Goal: Information Seeking & Learning: Learn about a topic

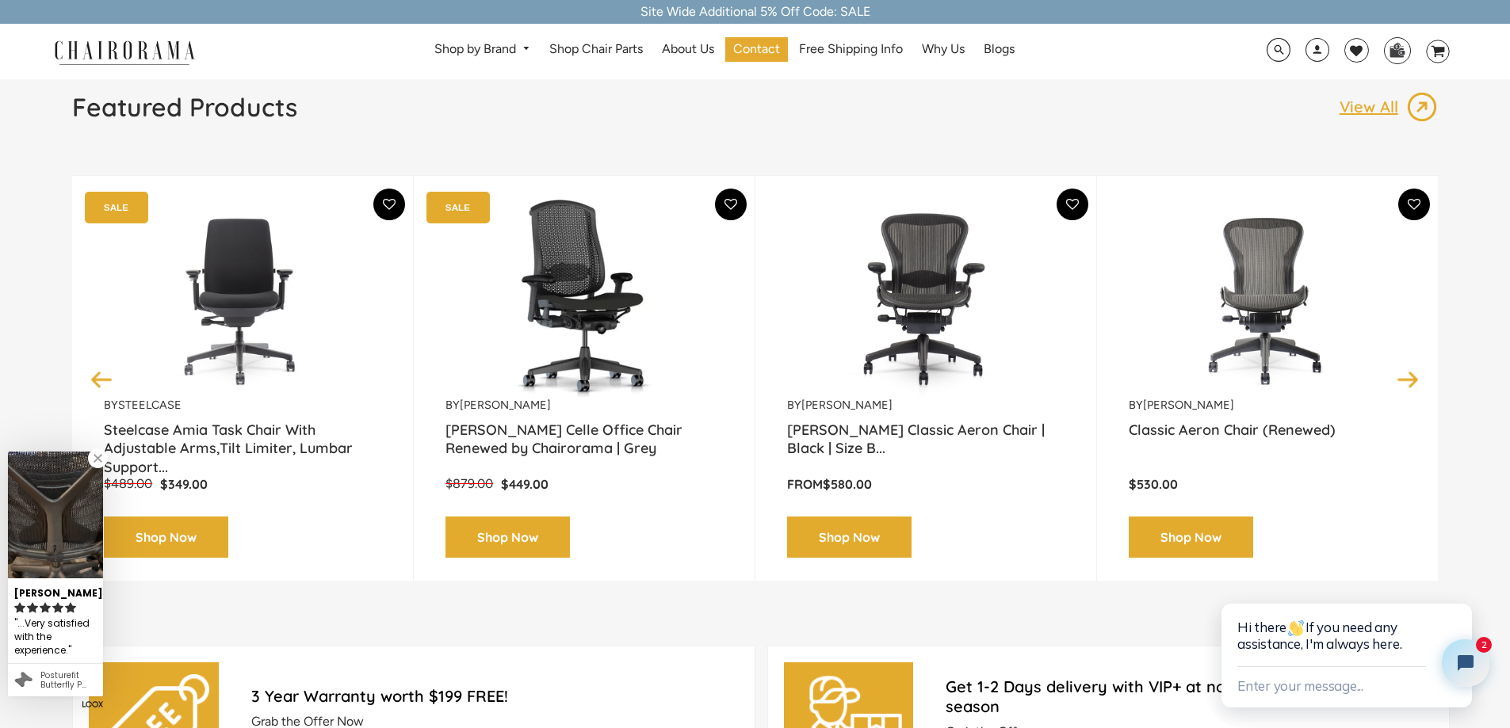
scroll to position [476, 0]
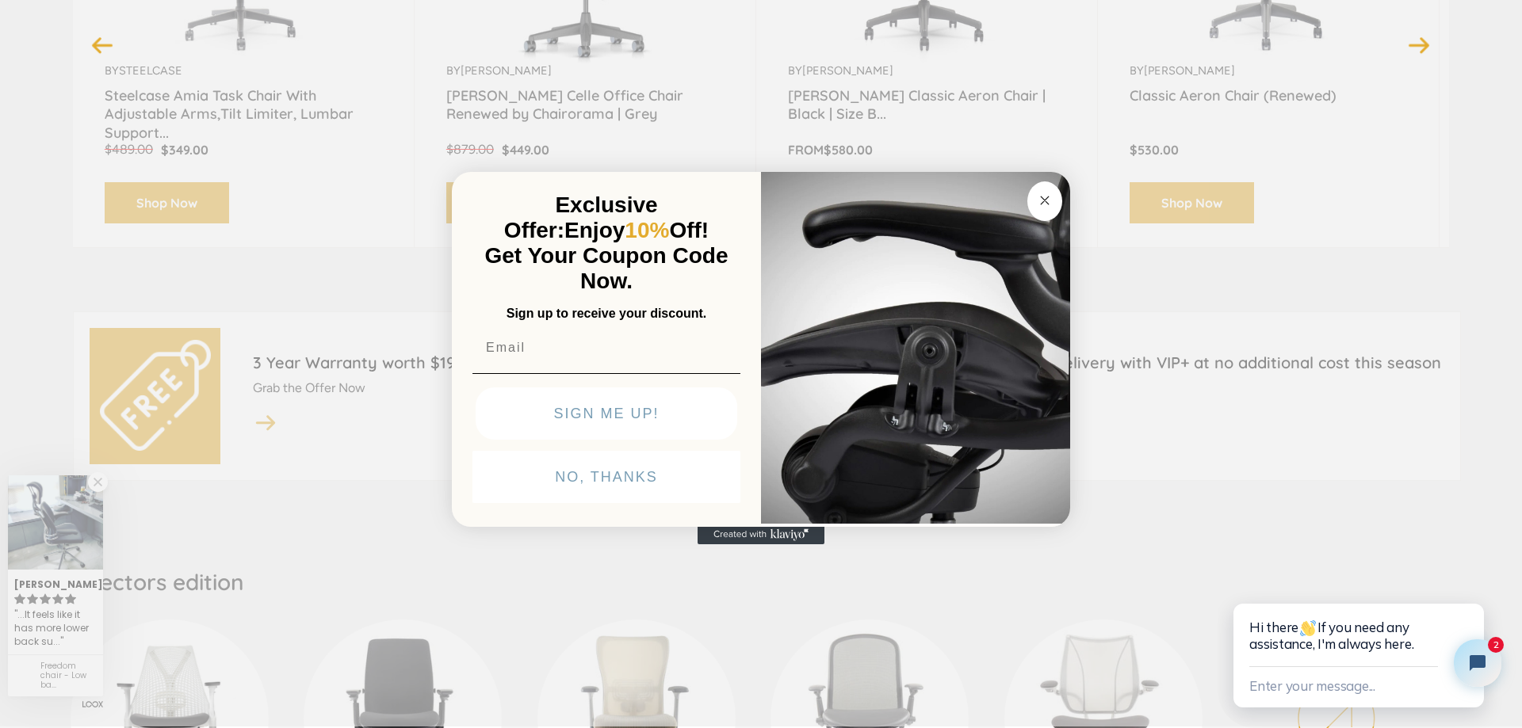
drag, startPoint x: 1045, startPoint y: 195, endPoint x: 1026, endPoint y: 220, distance: 31.1
click at [1045, 195] on circle "Close dialog" at bounding box center [1045, 200] width 18 height 18
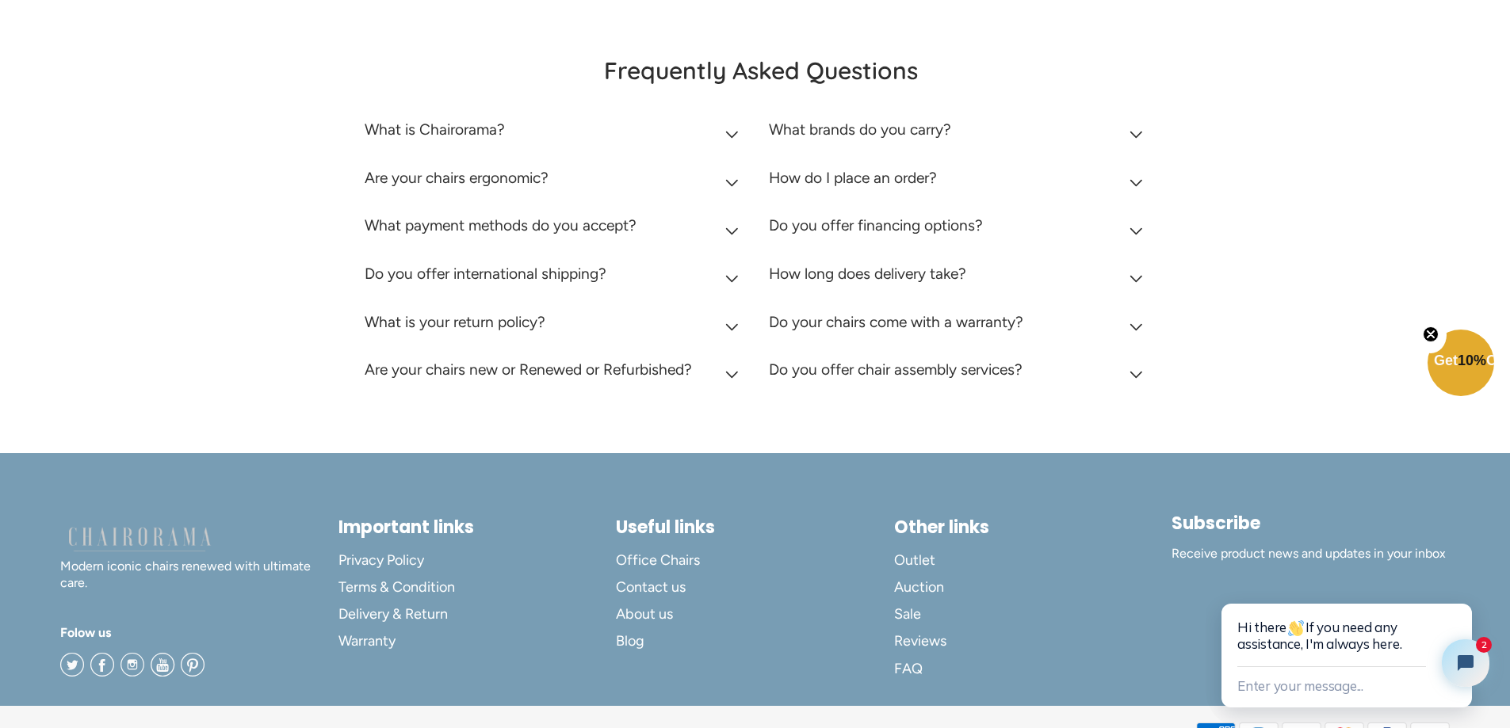
scroll to position [4392, 0]
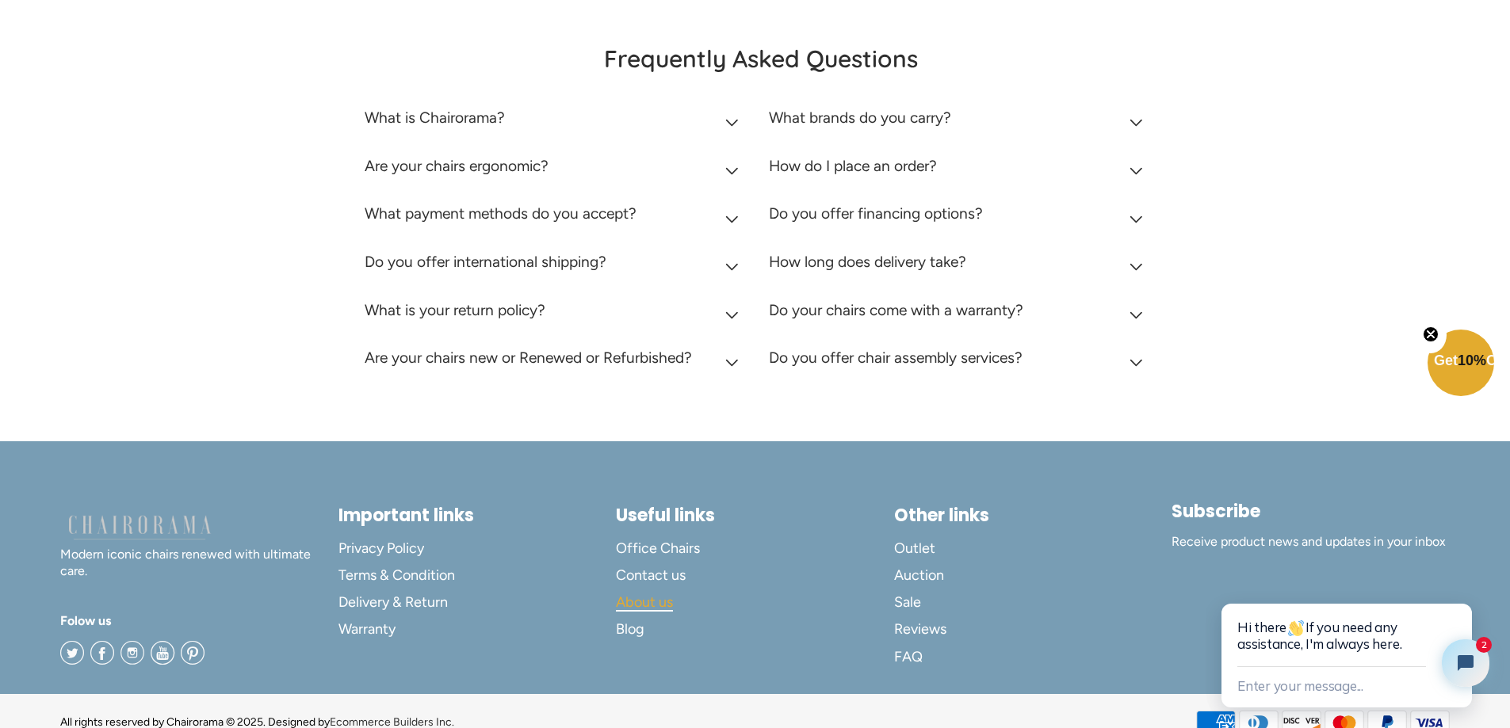
click at [640, 594] on span "About us" at bounding box center [644, 603] width 57 height 18
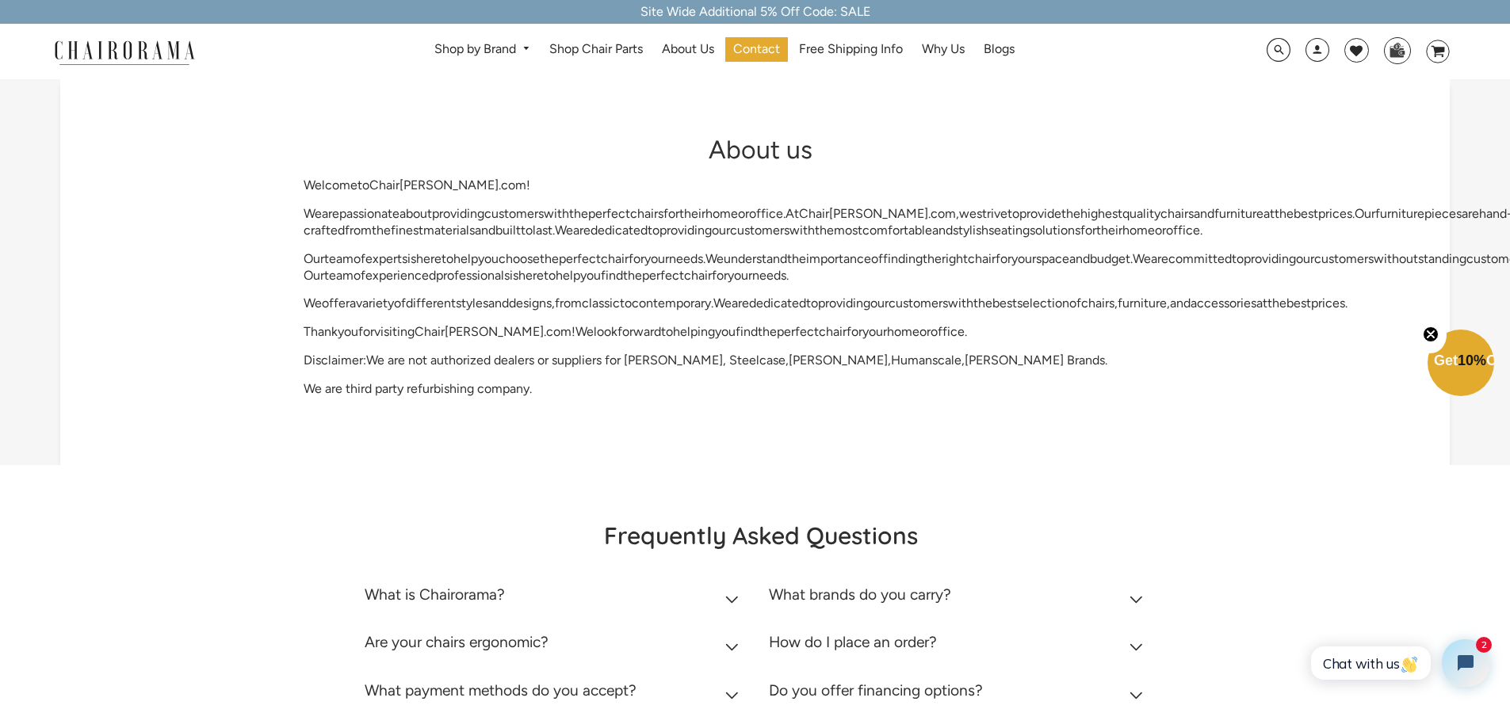
drag, startPoint x: 973, startPoint y: 215, endPoint x: 1019, endPoint y: 213, distance: 46.8
click at [1019, 213] on p "We are passionate about providing customers with the perfect chairs for their h…" at bounding box center [761, 222] width 914 height 33
click at [1009, 184] on div at bounding box center [1009, 184] width 0 height 0
click at [1144, 465] on div "About us Welcome to Chair orama . com ! We are passionate about providing custo…" at bounding box center [754, 272] width 1389 height 386
click at [228, 156] on div "About us Welcome to Chair orama . com ! We are passionate about providing custo…" at bounding box center [754, 272] width 1389 height 386
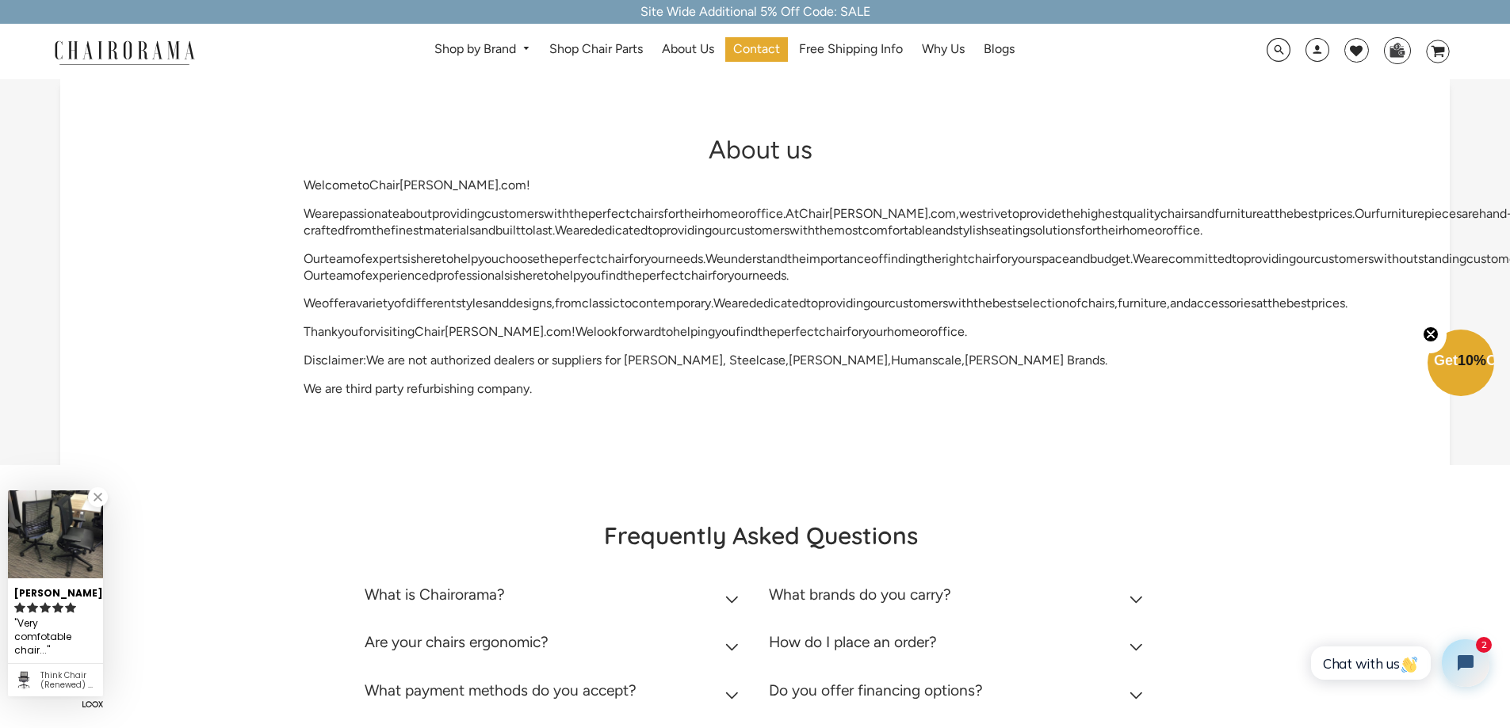
click at [921, 339] on span "or" at bounding box center [924, 331] width 11 height 15
click at [1100, 391] on div "Welcome to Chair orama . com ! We are passionate about providing customers with…" at bounding box center [761, 288] width 914 height 220
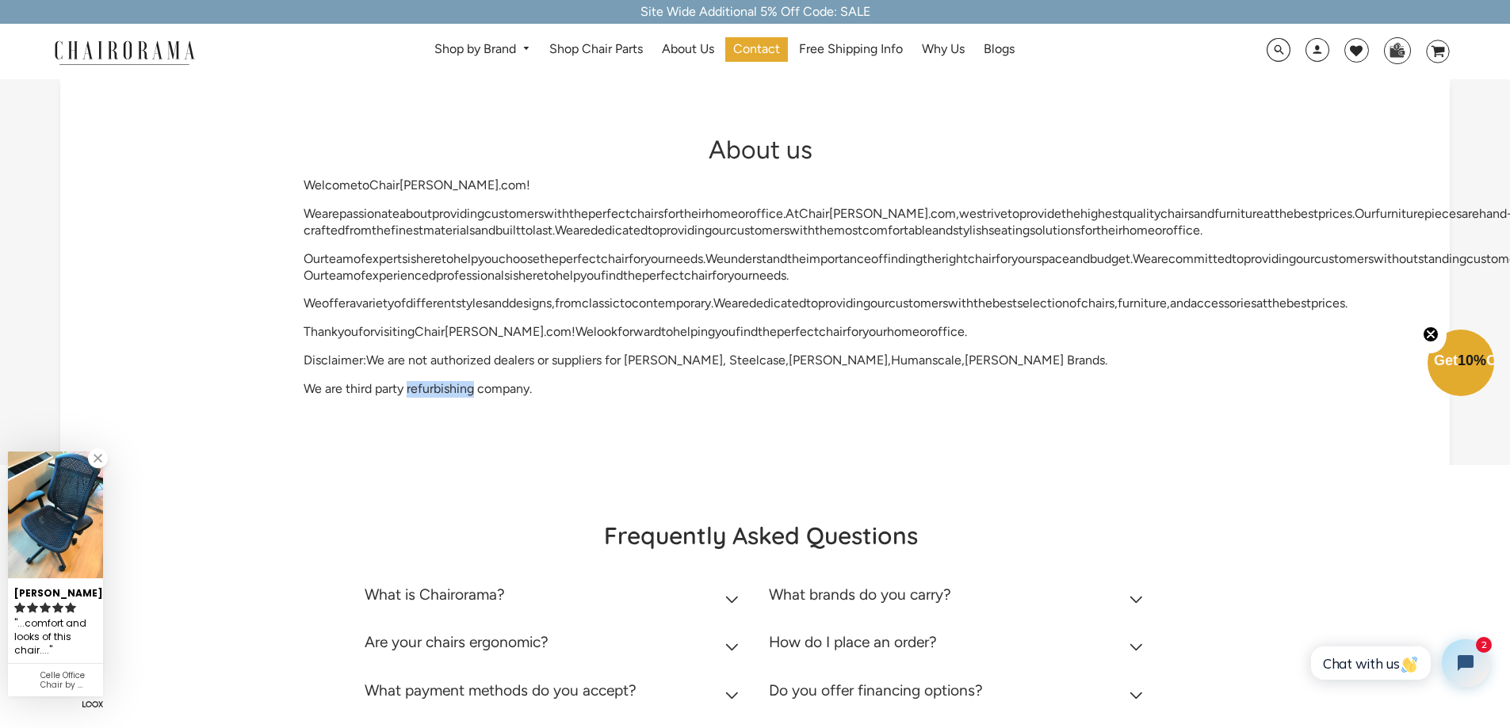
drag, startPoint x: 409, startPoint y: 439, endPoint x: 473, endPoint y: 439, distance: 64.2
click at [473, 396] on span "We are third party refurbishing company." at bounding box center [418, 388] width 228 height 15
click at [463, 446] on div at bounding box center [463, 446] width 0 height 0
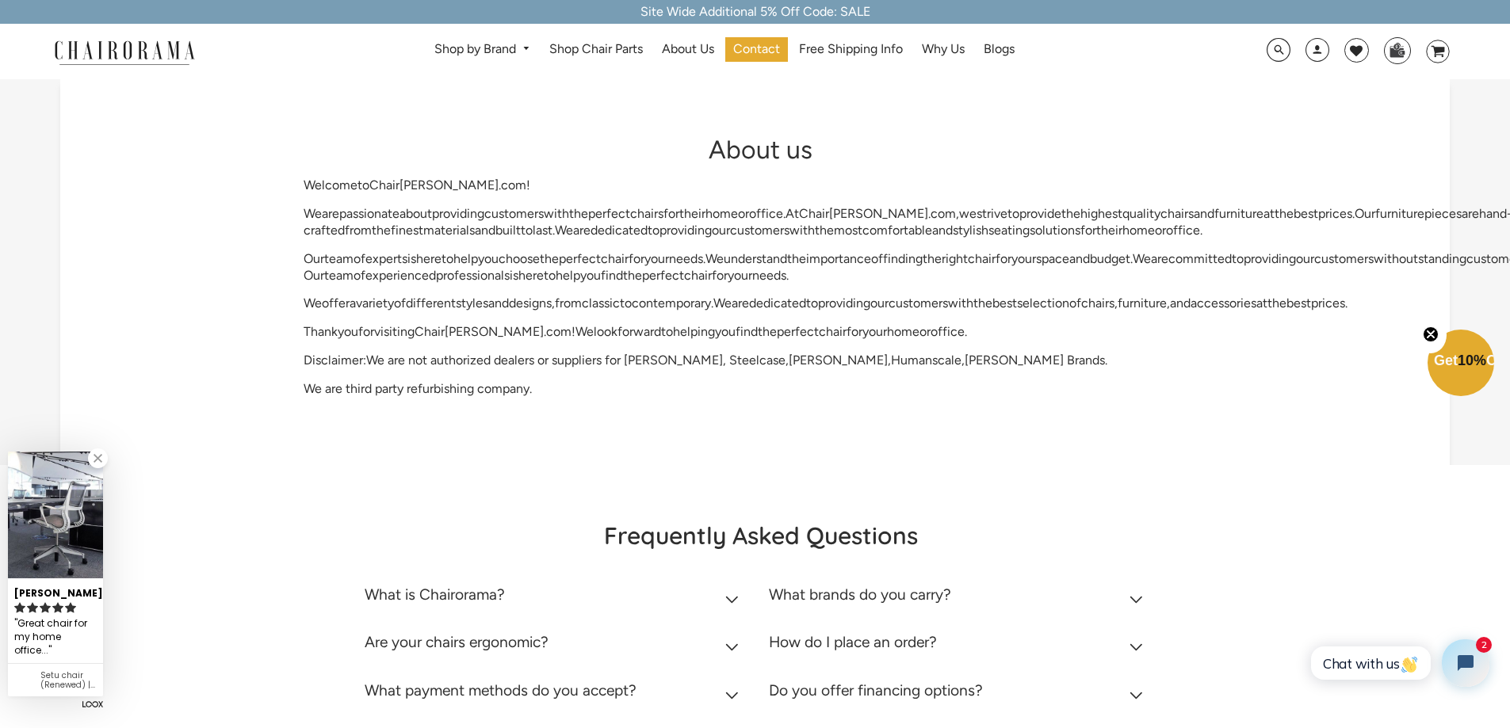
click at [853, 530] on div "Frequently Asked Questions What is Chairorama? Chairorama is your go-to destina…" at bounding box center [755, 691] width 1510 height 453
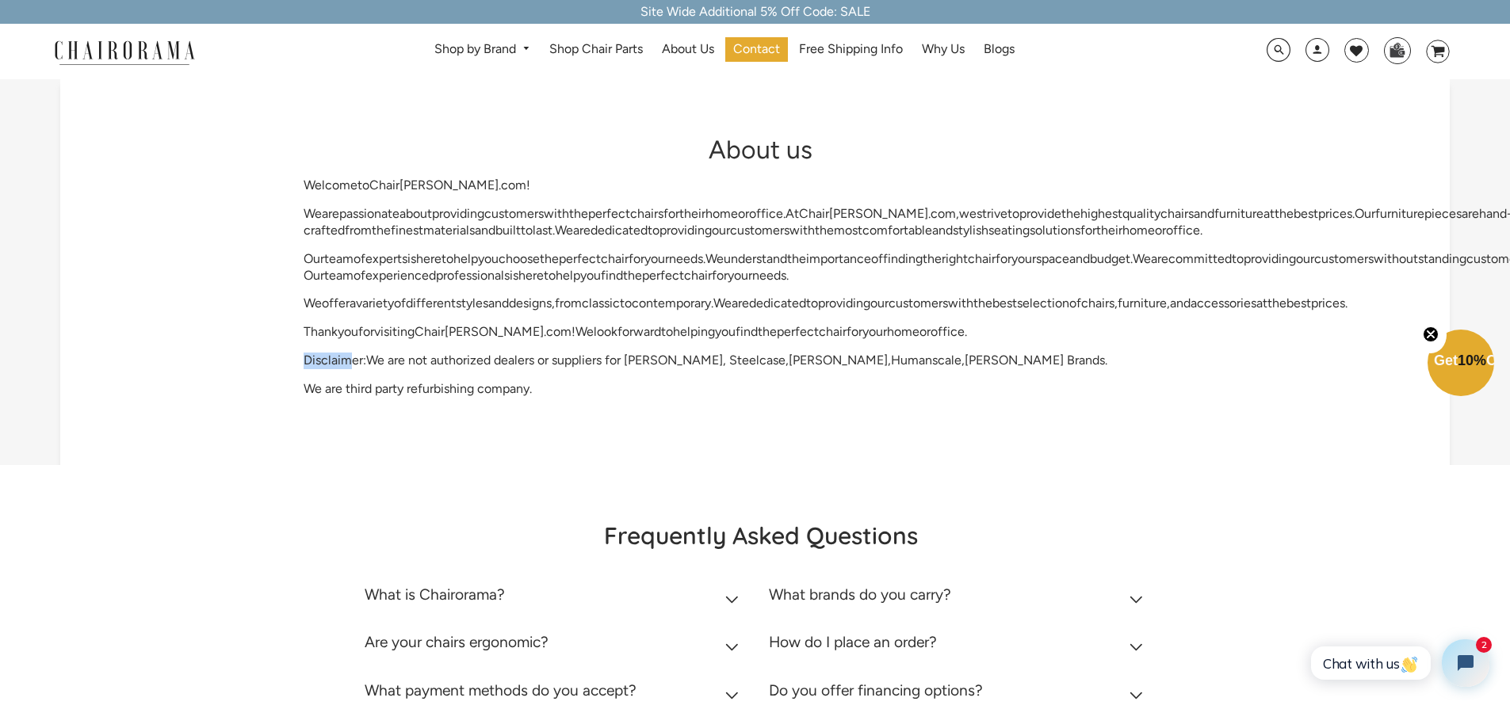
drag, startPoint x: 307, startPoint y: 409, endPoint x: 352, endPoint y: 410, distance: 45.2
click at [352, 368] on span "Disclaimer:We are not authorized dealers or suppliers for Herman Miller, Steelc…" at bounding box center [706, 360] width 804 height 15
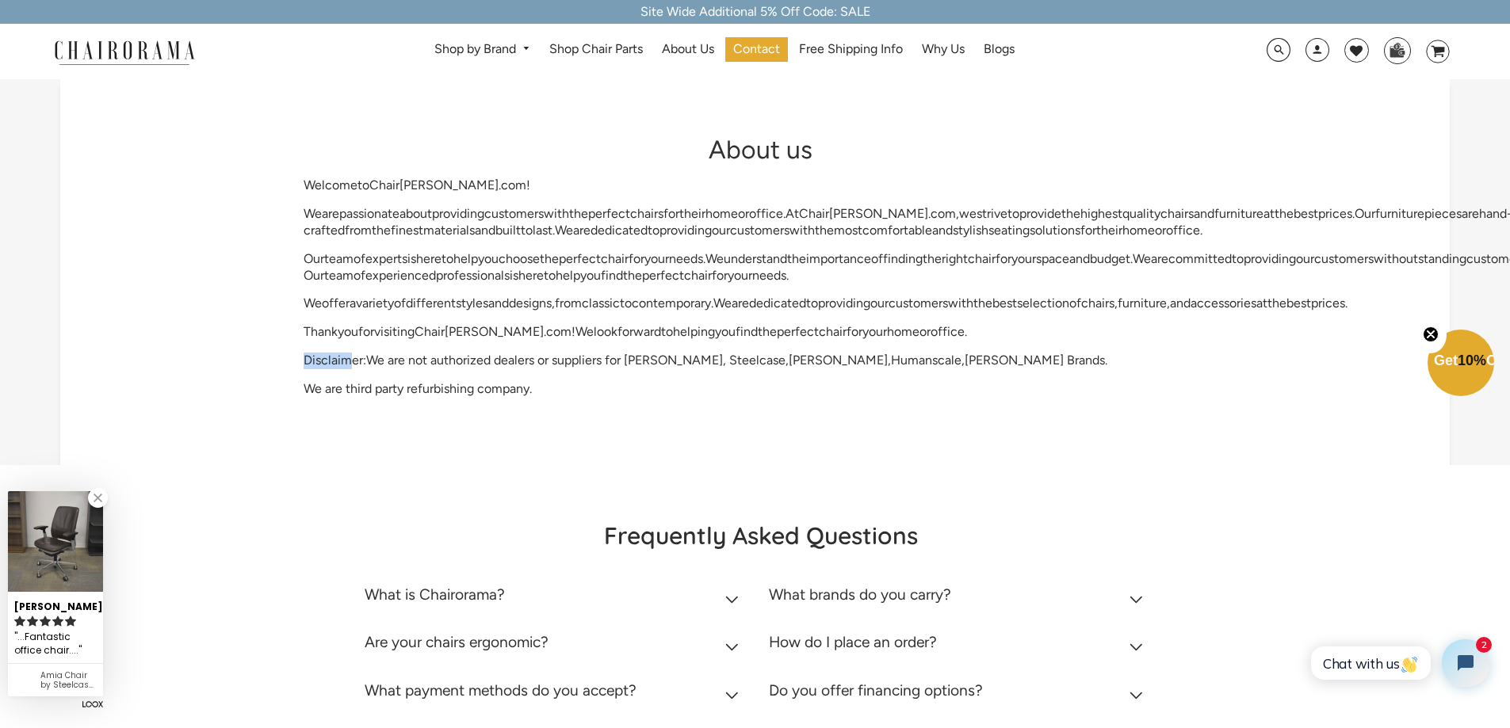
click at [342, 418] on div at bounding box center [342, 418] width 0 height 0
click at [621, 398] on p "We are third party refurbishing company." at bounding box center [761, 389] width 914 height 17
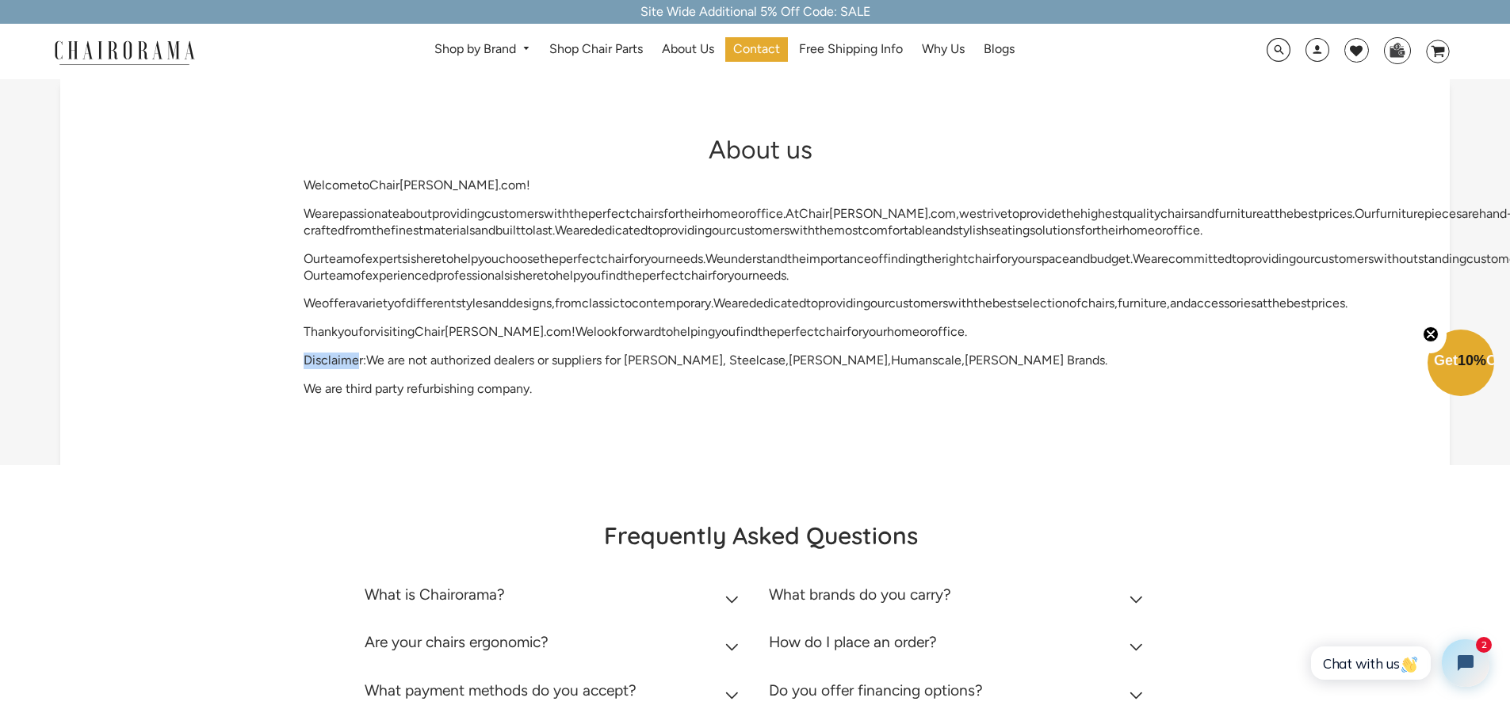
drag, startPoint x: 308, startPoint y: 406, endPoint x: 356, endPoint y: 407, distance: 48.4
click at [356, 368] on span "Disclaimer:We are not authorized dealers or suppliers for Herman Miller, Steelc…" at bounding box center [706, 360] width 804 height 15
click at [346, 380] on div at bounding box center [346, 380] width 0 height 0
click at [639, 465] on div "About us Welcome to Chair orama . com ! We are passionate about providing custo…" at bounding box center [754, 272] width 1389 height 386
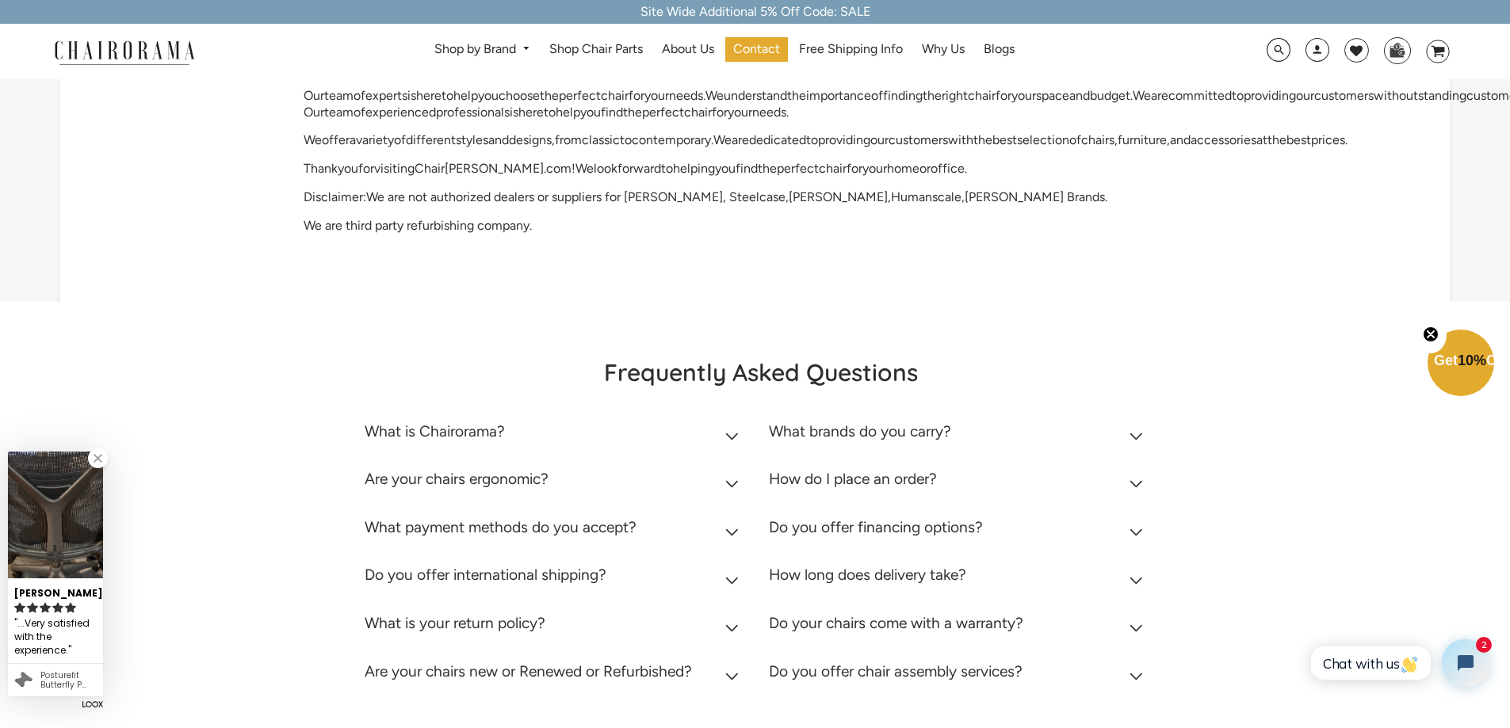
scroll to position [238, 0]
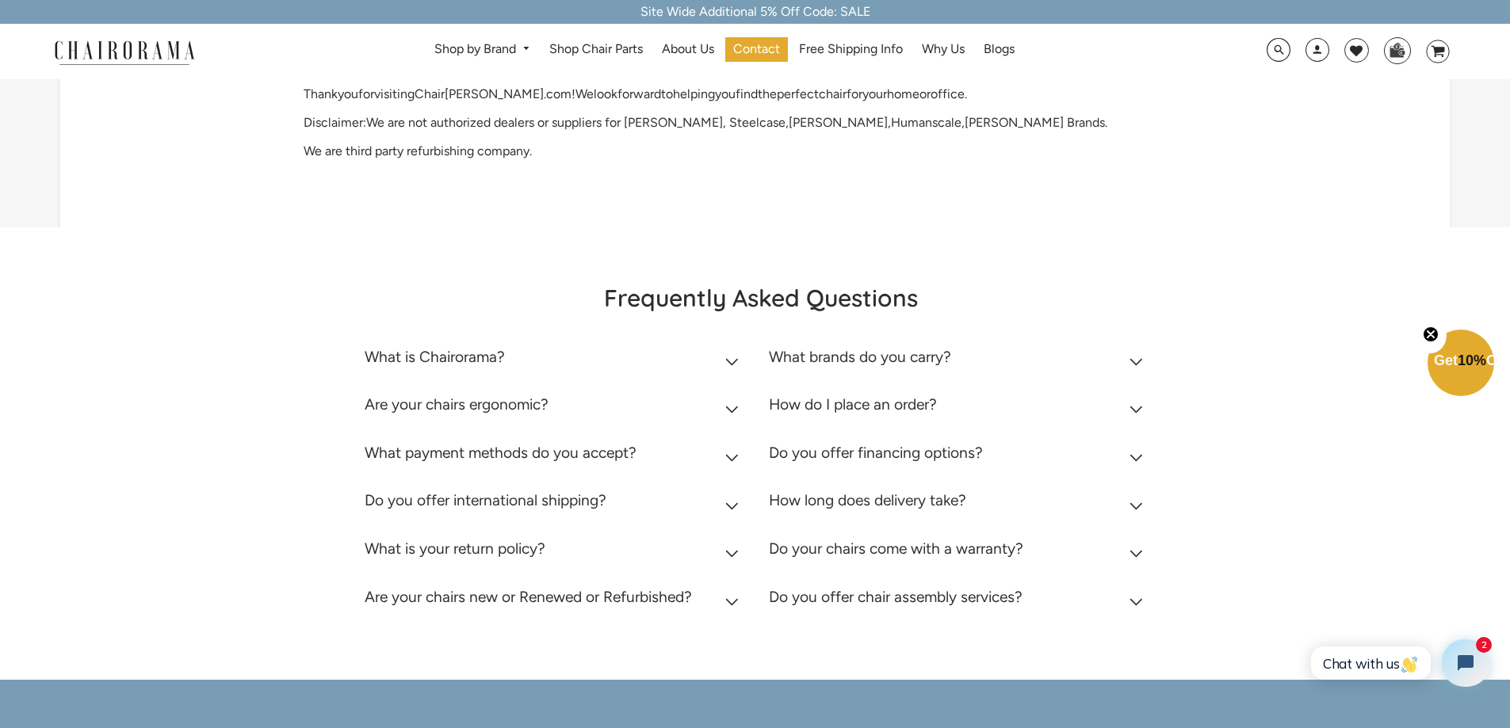
click at [1138, 366] on icon at bounding box center [1135, 362] width 13 height 8
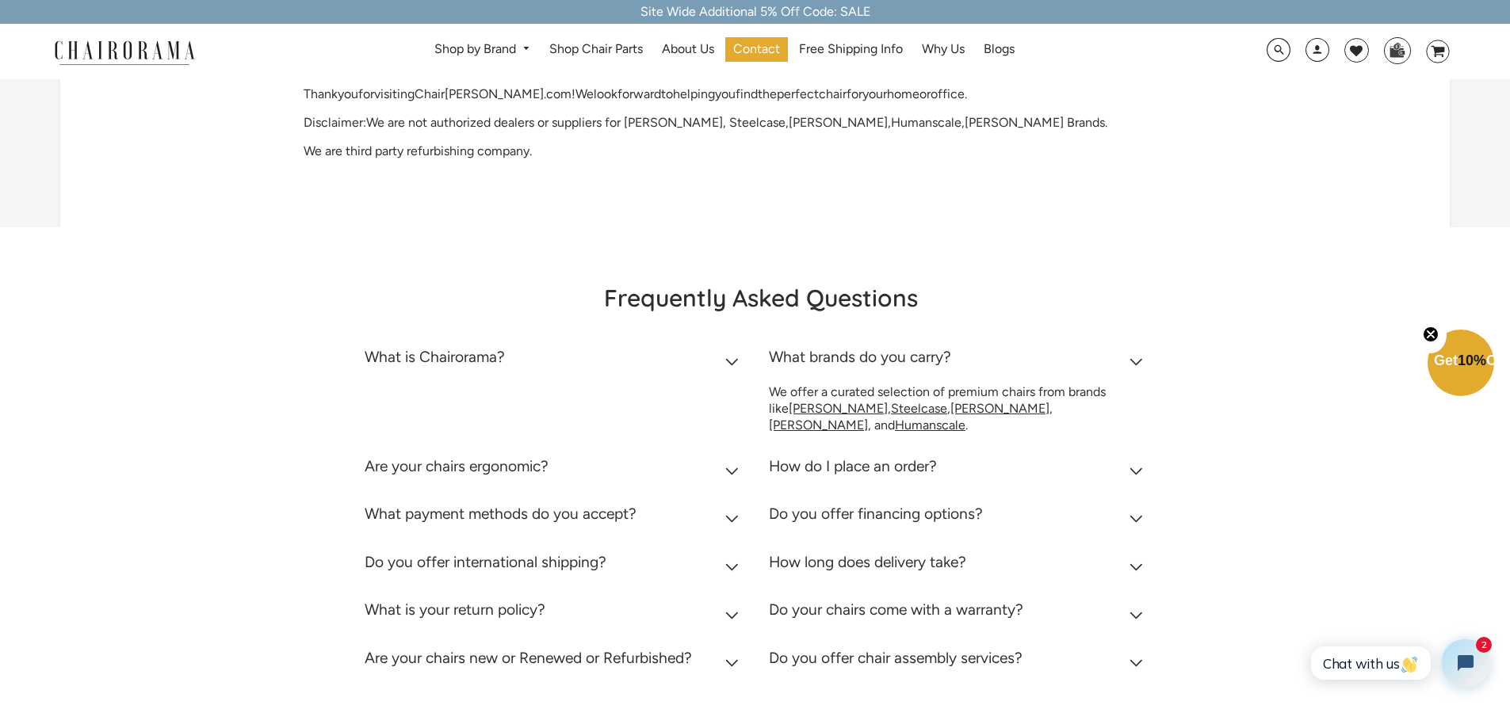
click at [1138, 366] on icon at bounding box center [1135, 362] width 13 height 8
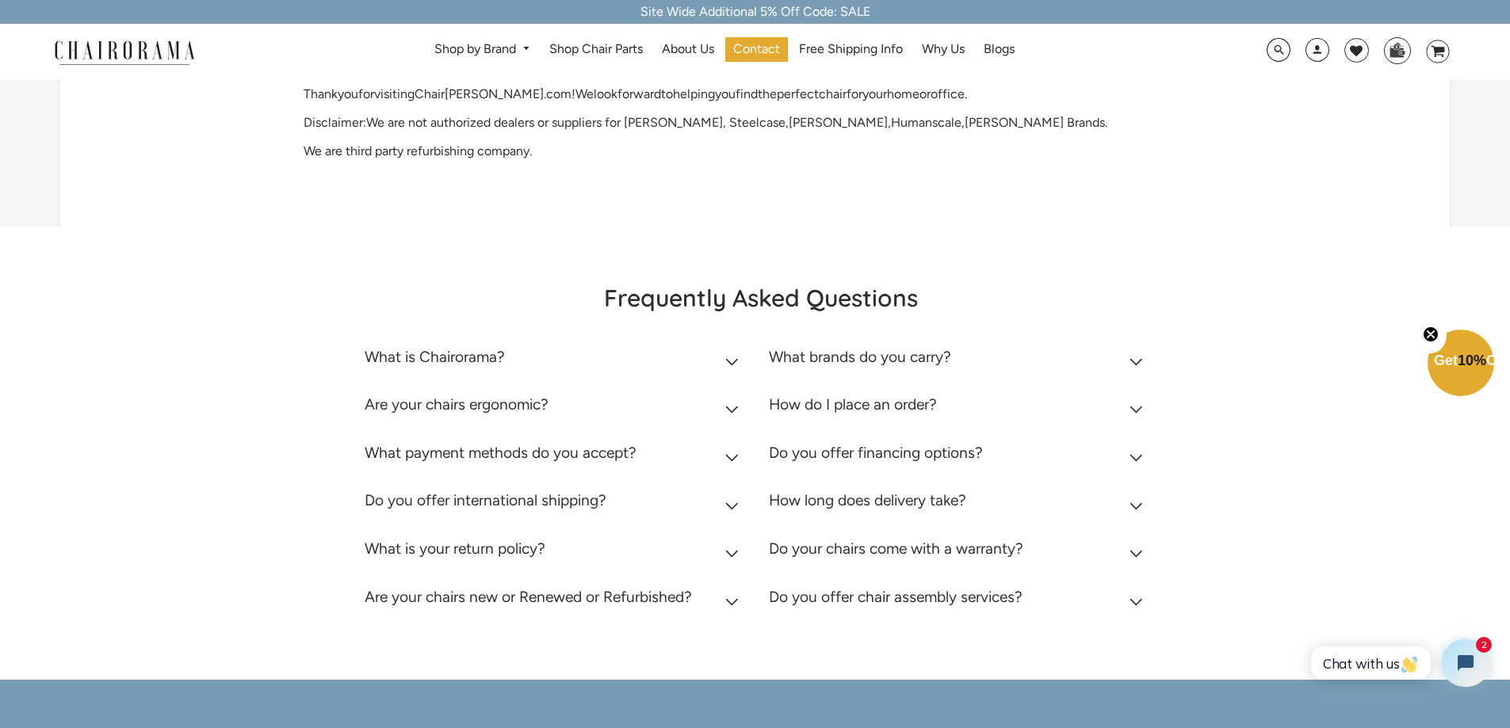
click at [728, 366] on icon at bounding box center [731, 362] width 13 height 8
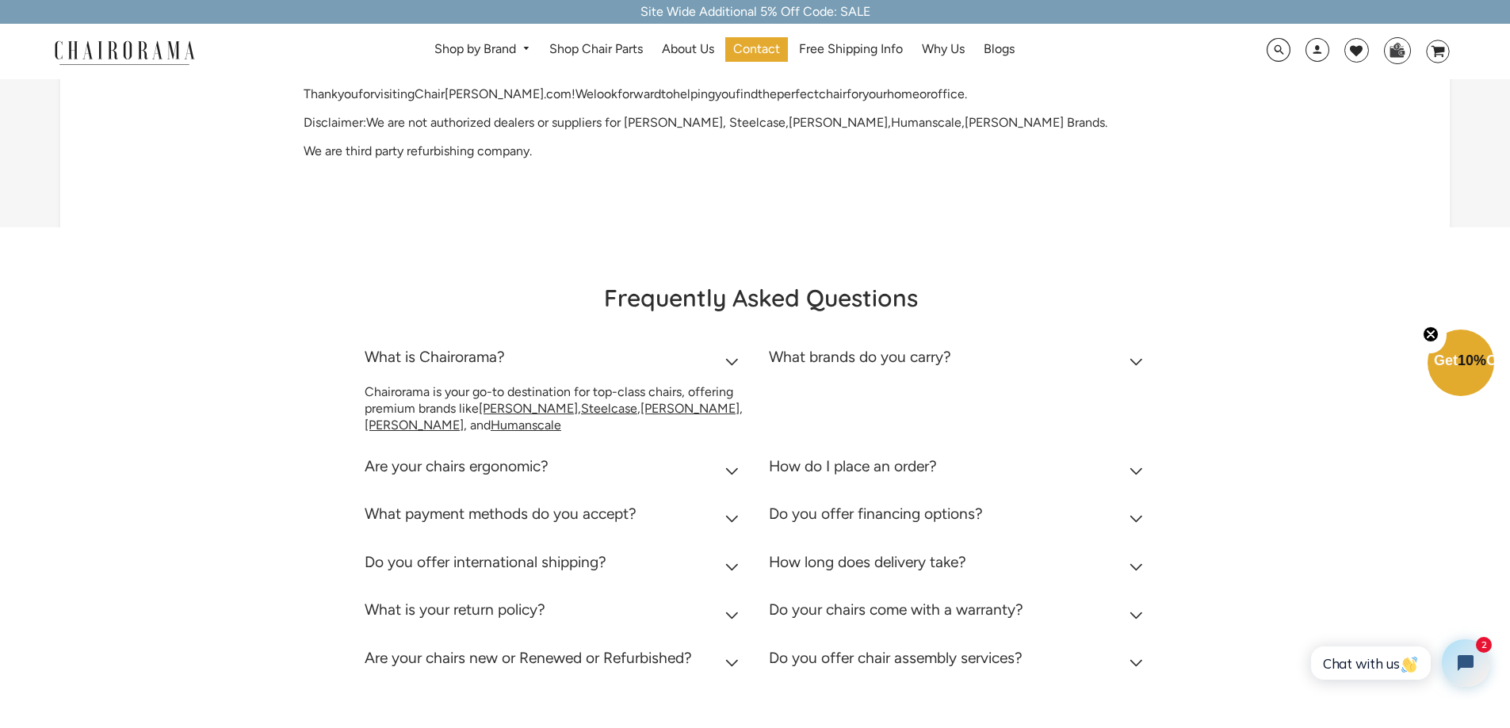
click at [732, 476] on icon at bounding box center [731, 472] width 13 height 8
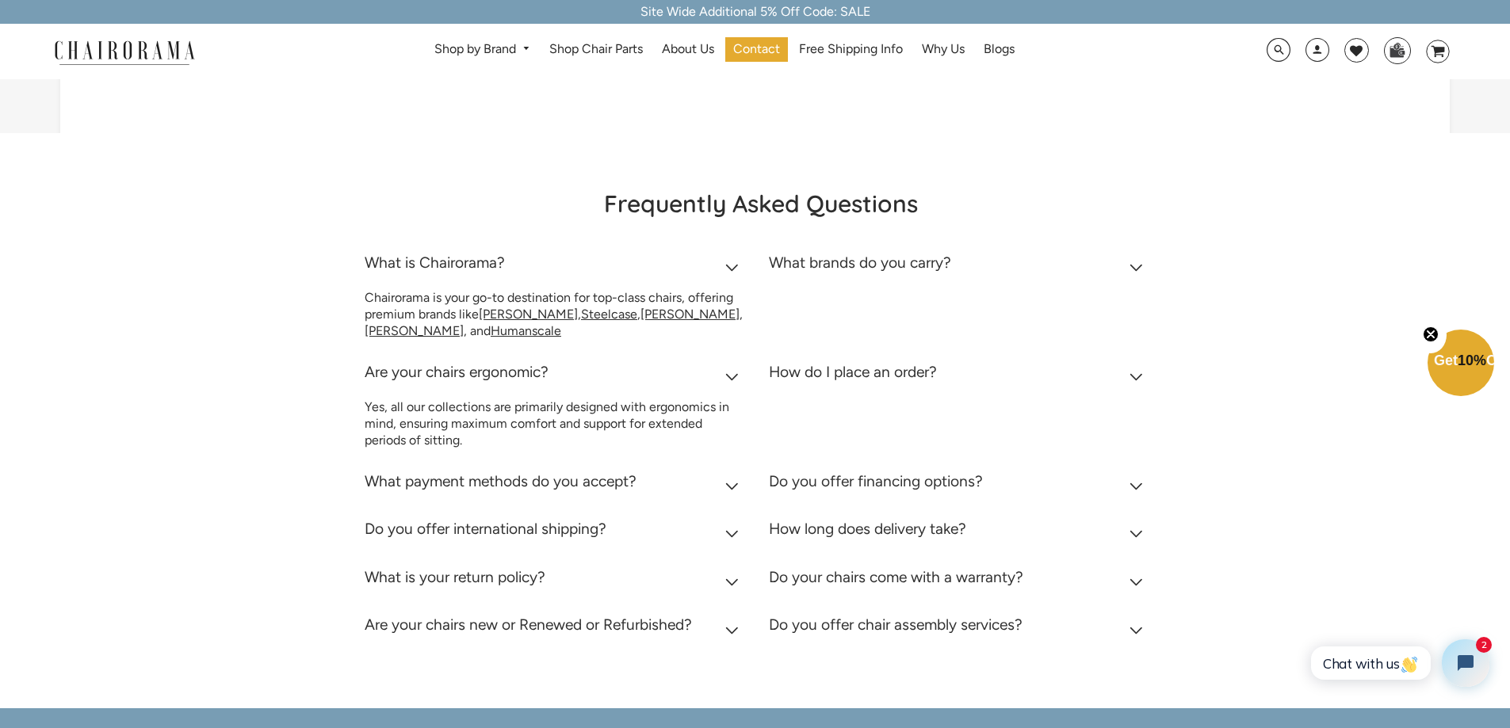
scroll to position [555, 0]
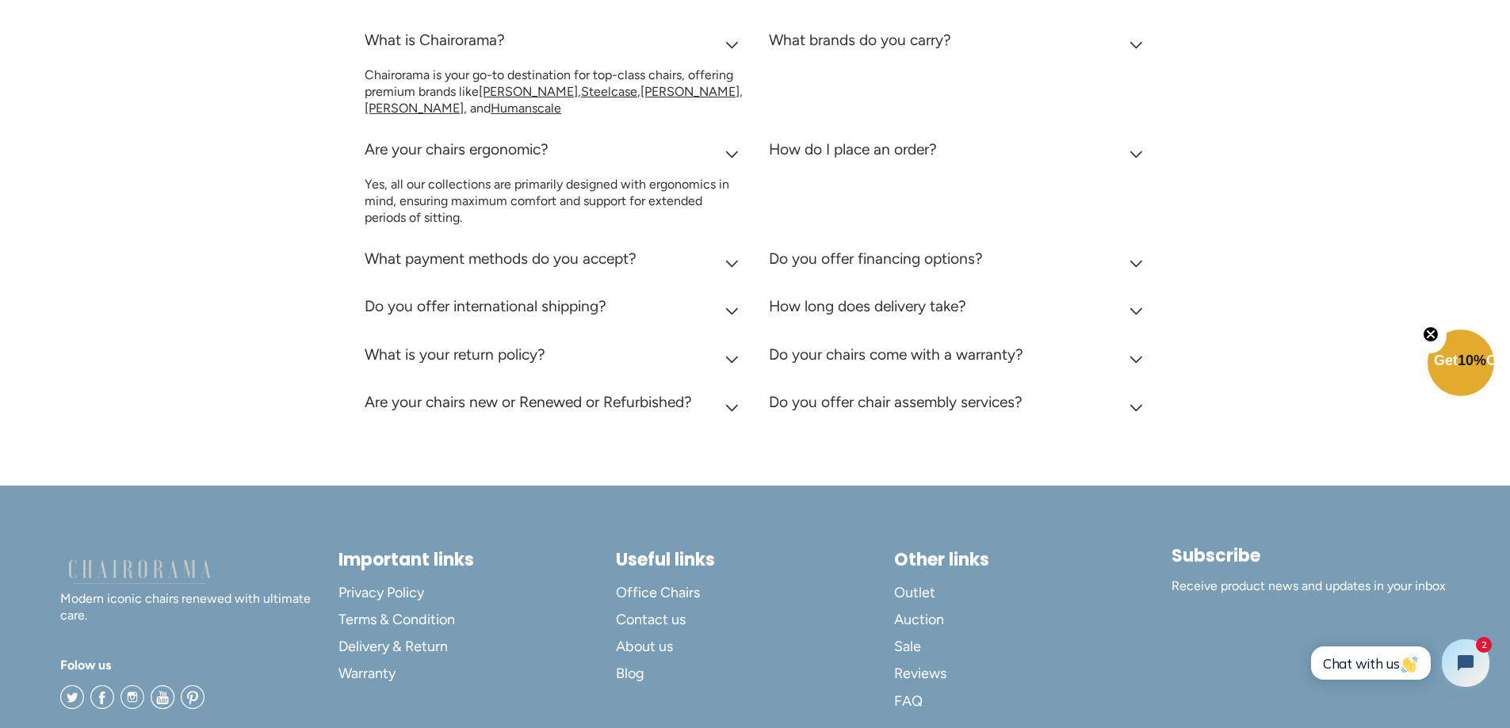
click at [740, 334] on summary "Do you offer international shipping?" at bounding box center [555, 310] width 380 height 48
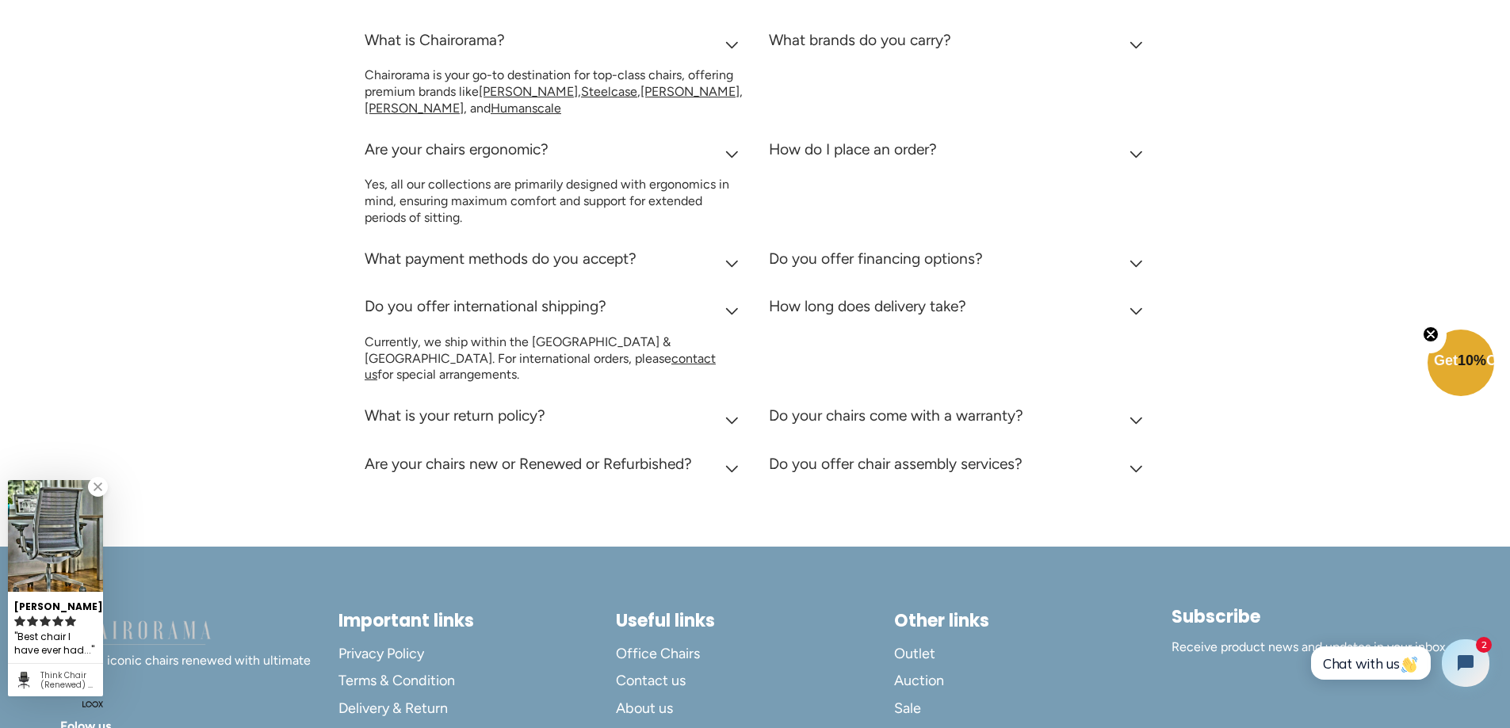
click at [737, 473] on icon at bounding box center [731, 469] width 13 height 8
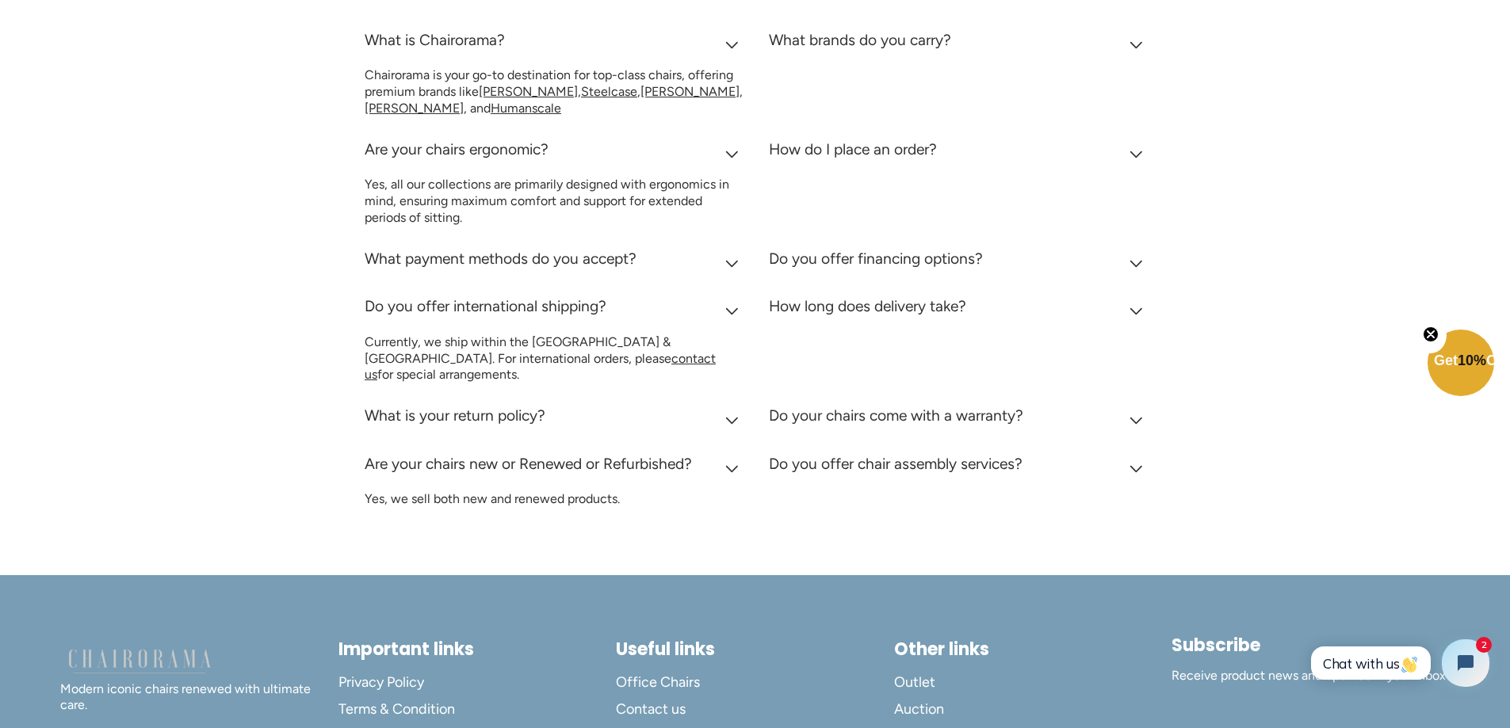
click at [1134, 473] on icon at bounding box center [1135, 469] width 13 height 8
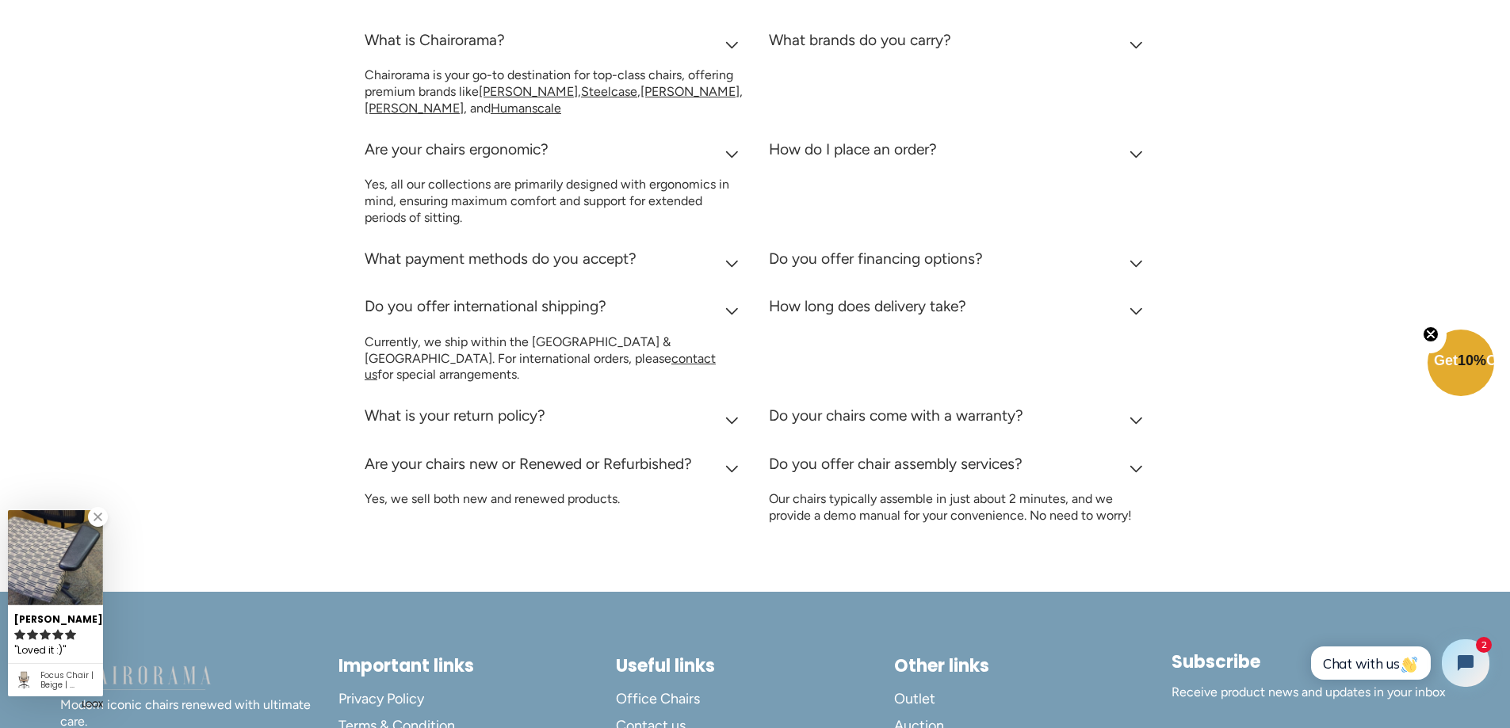
click at [1127, 444] on summary "Do your chairs come with a warranty?" at bounding box center [959, 420] width 380 height 48
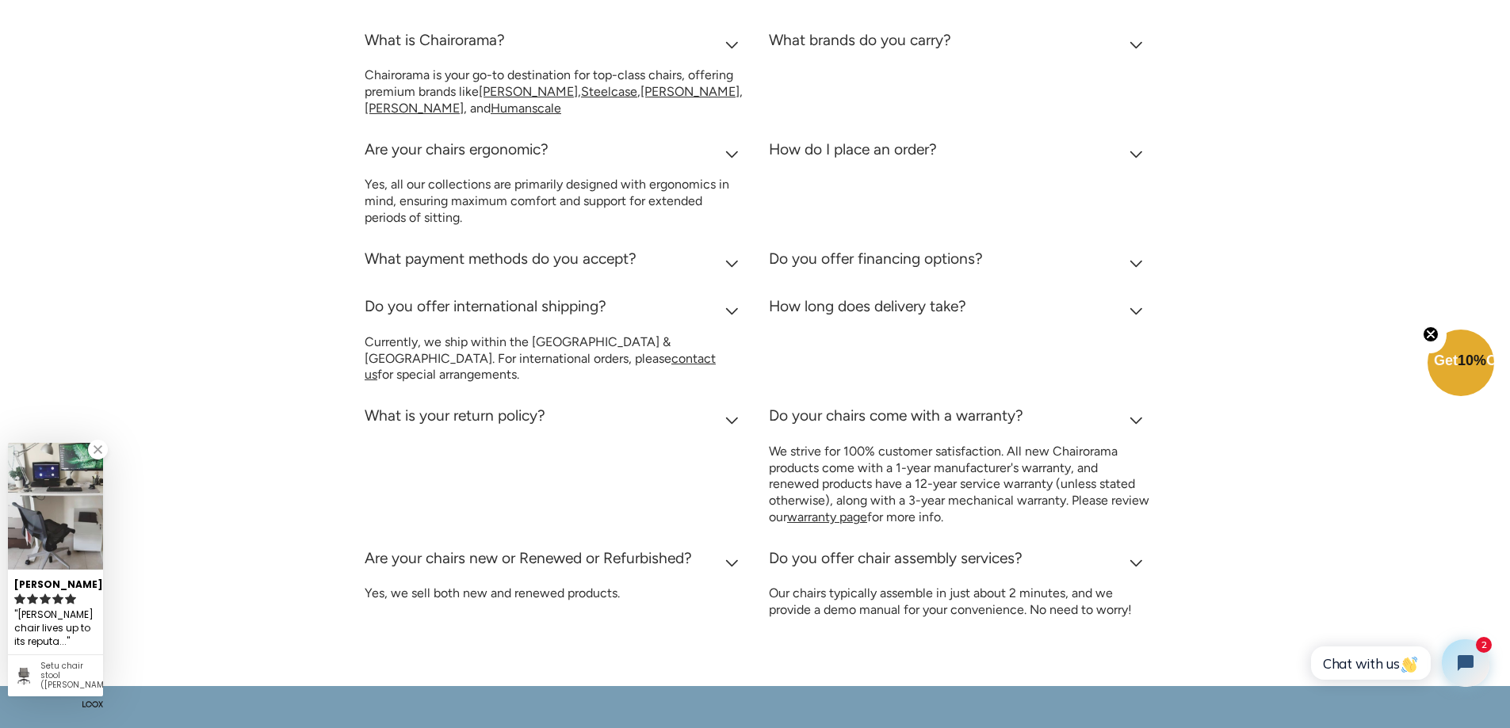
click at [1143, 334] on summary "How long does delivery take?" at bounding box center [959, 310] width 380 height 48
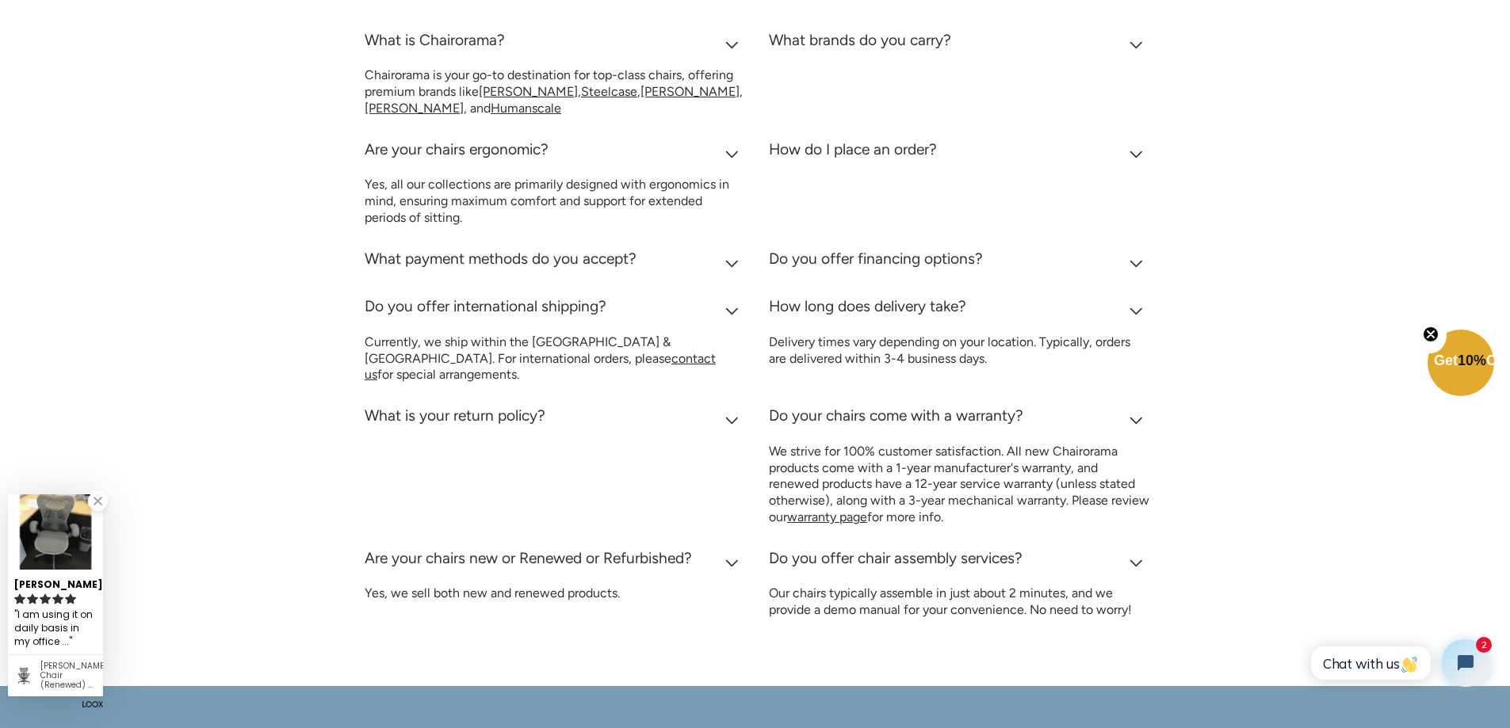
click at [1137, 287] on summary "Do you offer financing options?" at bounding box center [959, 263] width 380 height 48
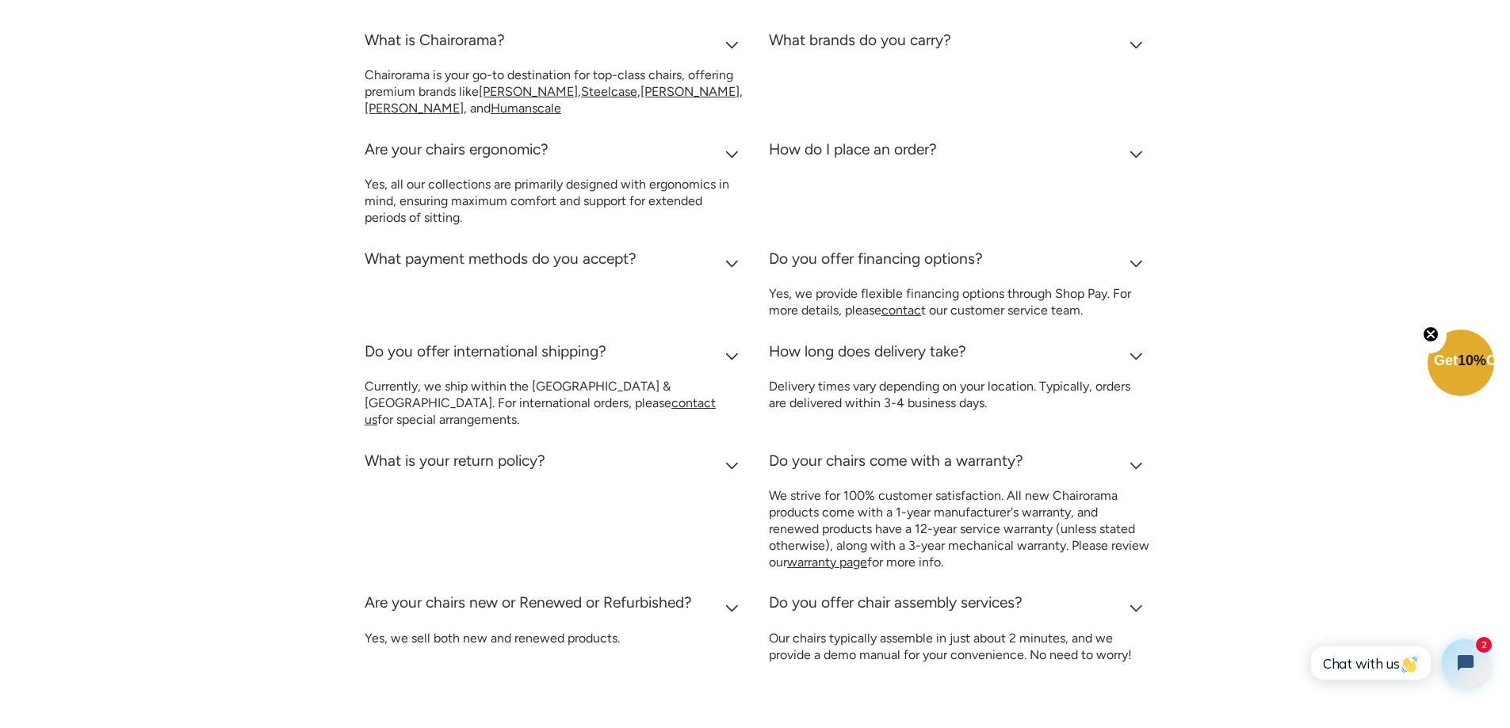
click at [1139, 178] on summary "How do I place an order?" at bounding box center [959, 153] width 380 height 48
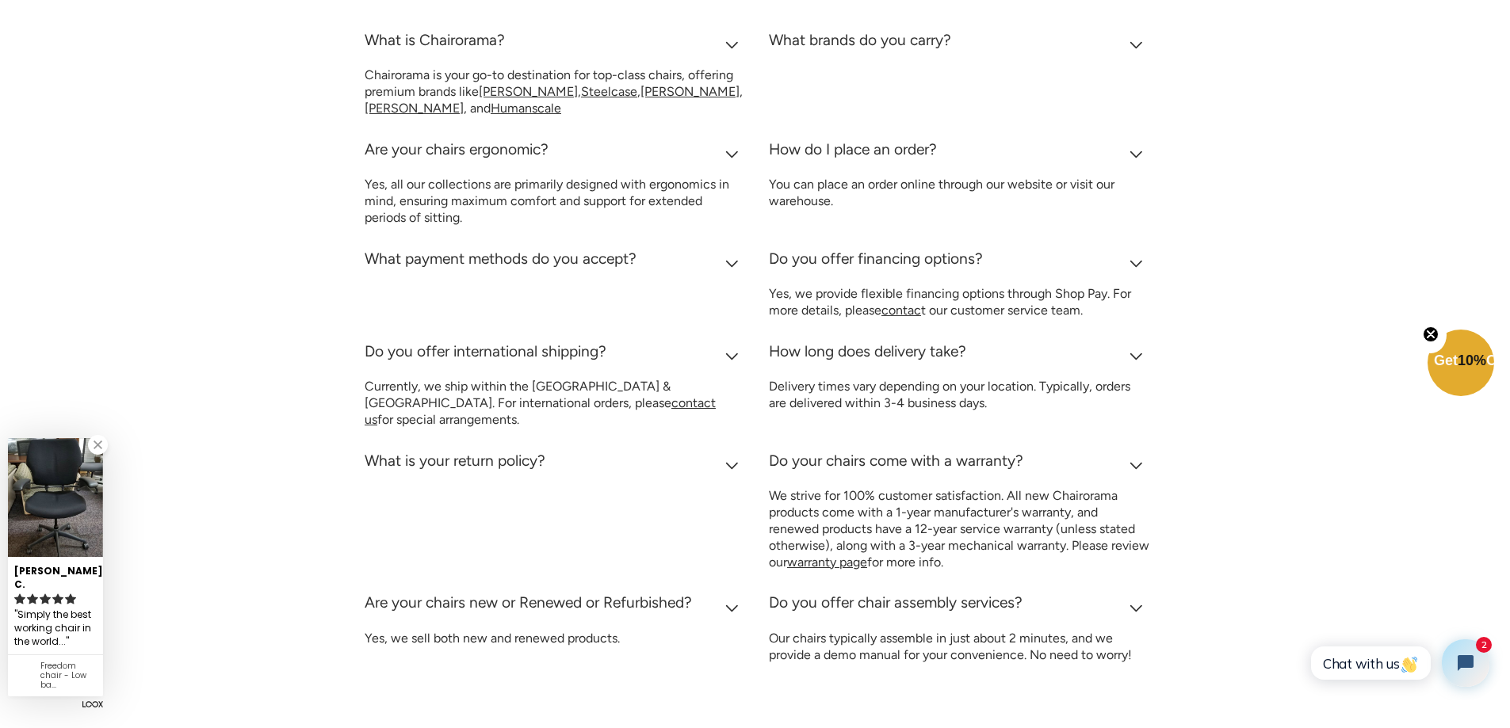
click at [1134, 49] on icon at bounding box center [1135, 45] width 13 height 8
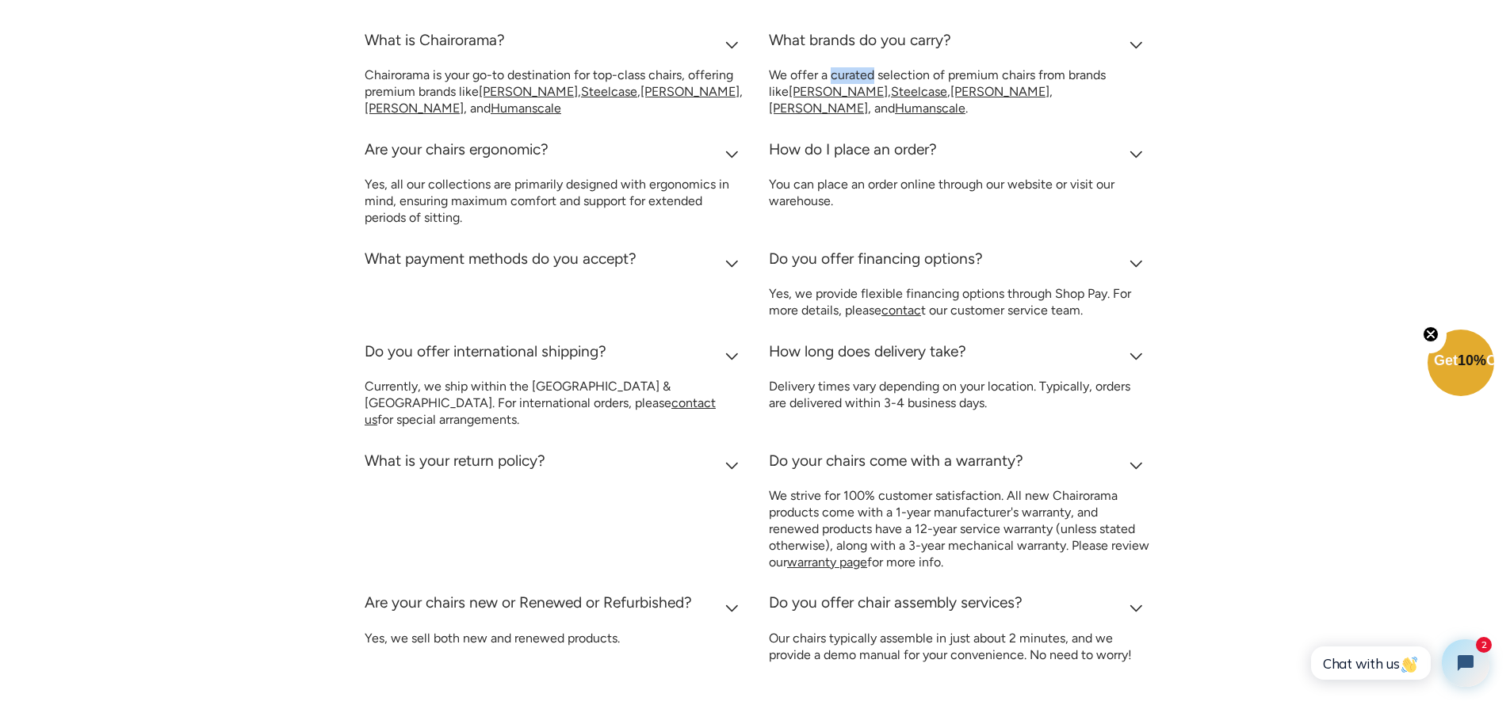
drag, startPoint x: 832, startPoint y: 124, endPoint x: 873, endPoint y: 124, distance: 40.4
click at [873, 117] on p "We offer a curated selection of premium chairs from brands like Herman Miller ,…" at bounding box center [959, 91] width 380 height 49
click at [862, 95] on div at bounding box center [862, 95] width 0 height 0
click at [1236, 193] on div "Frequently Asked Questions What is Chairorama? Chairorama is your go-to destina…" at bounding box center [754, 321] width 1007 height 710
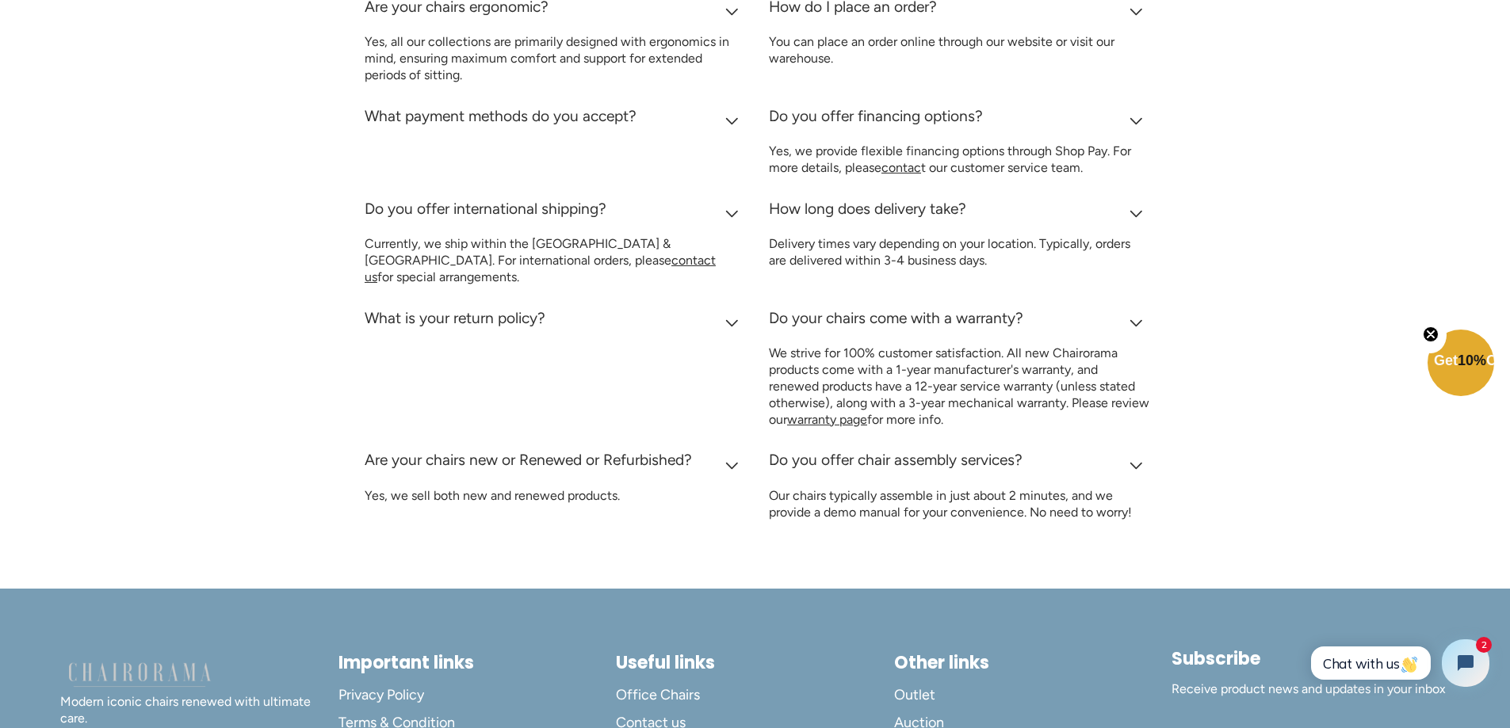
scroll to position [900, 0]
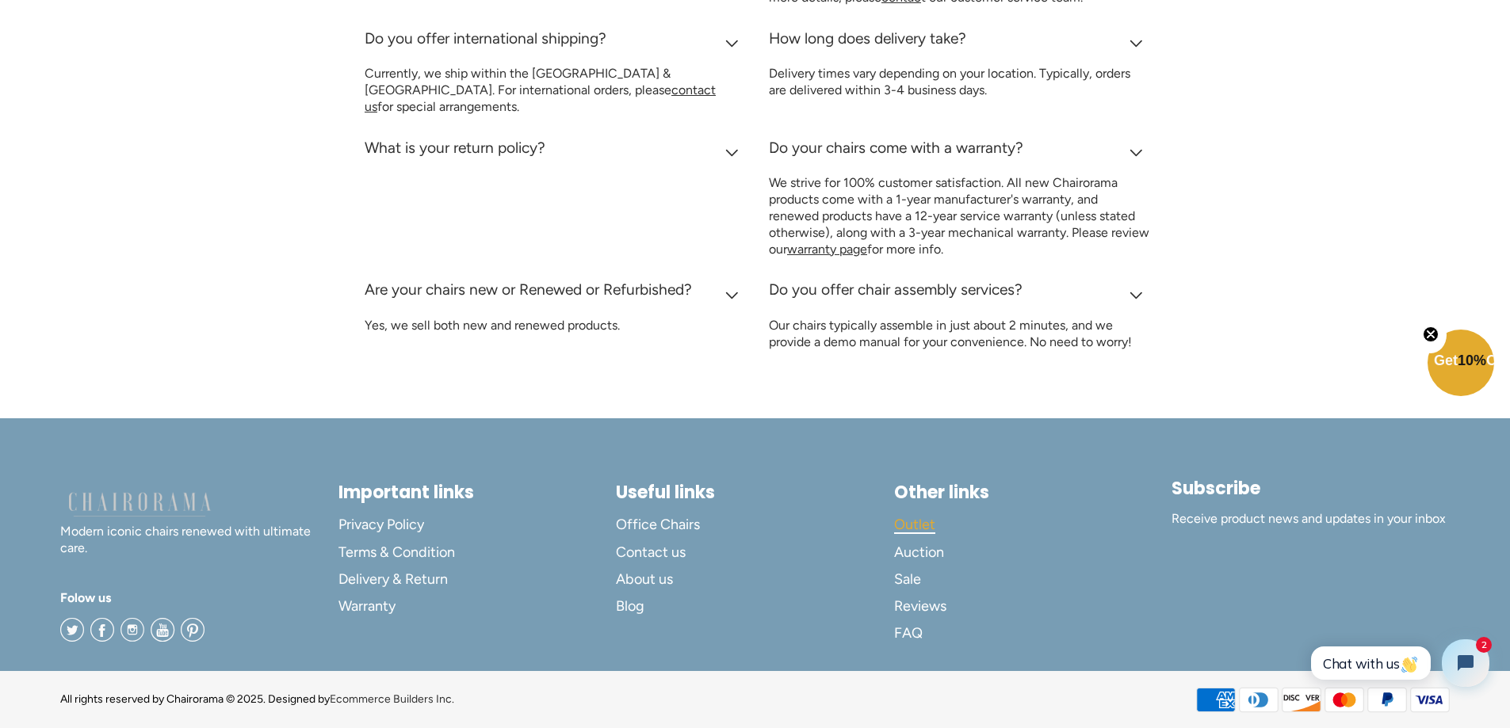
click at [925, 522] on span "Outlet" at bounding box center [914, 525] width 41 height 18
click at [906, 533] on span "Outlet" at bounding box center [914, 525] width 41 height 18
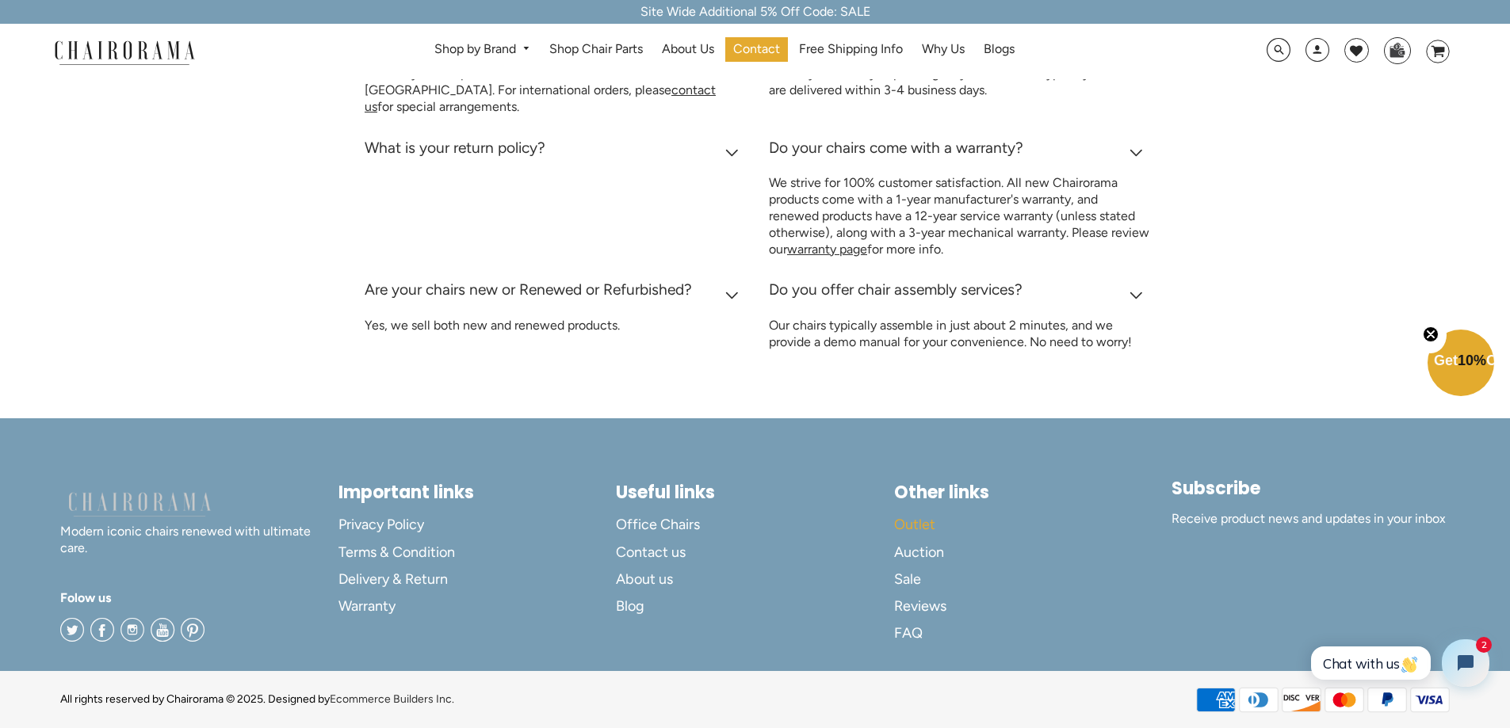
scroll to position [0, 0]
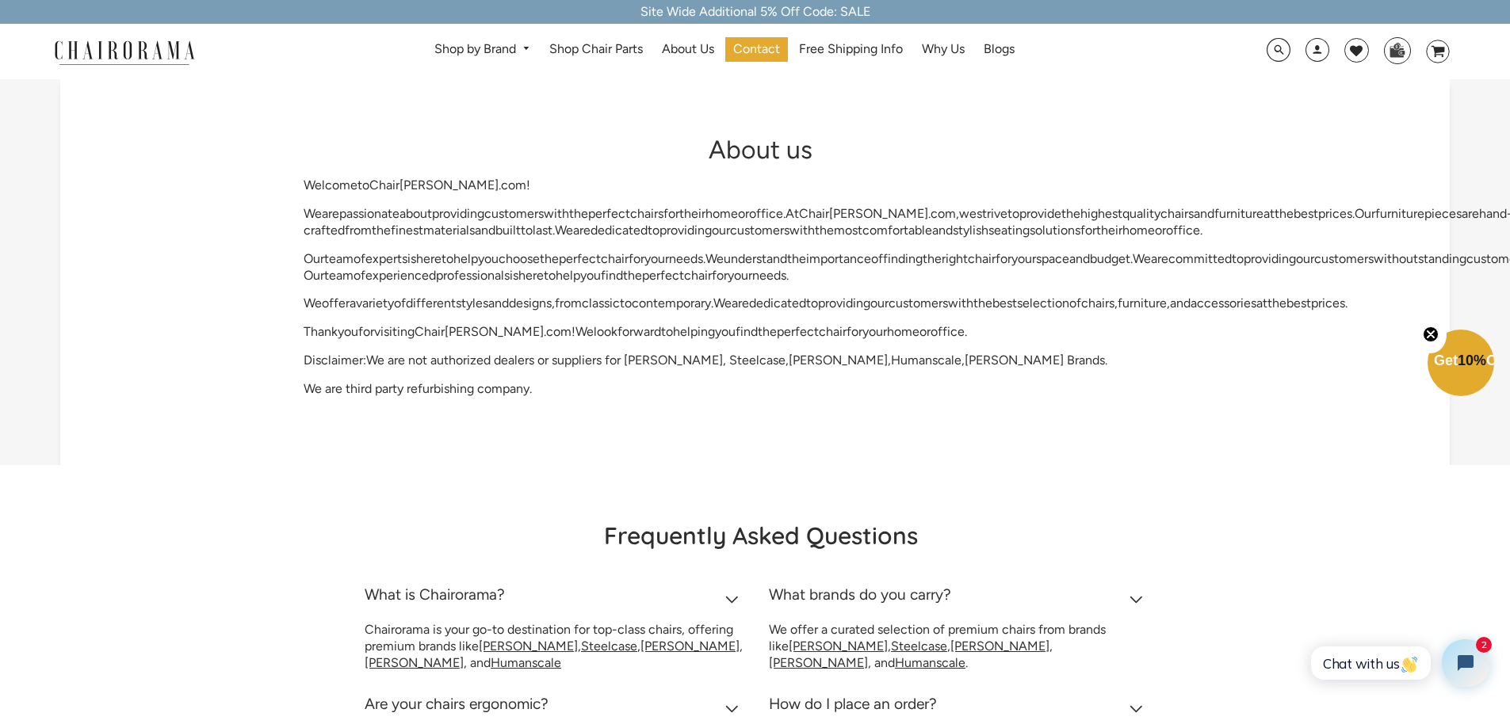
click at [680, 58] on link "About Us" at bounding box center [688, 49] width 68 height 25
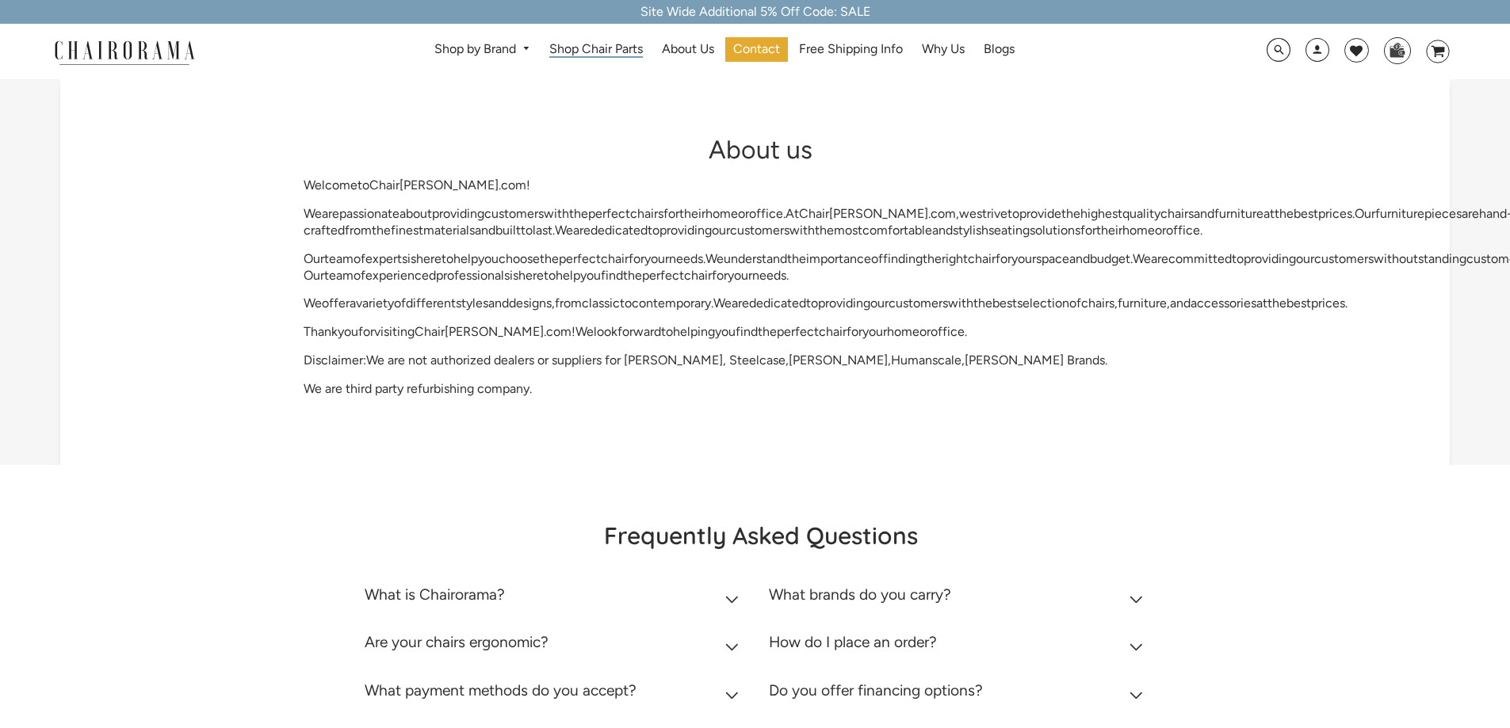
click at [587, 52] on span "Shop Chair Parts" at bounding box center [596, 49] width 94 height 17
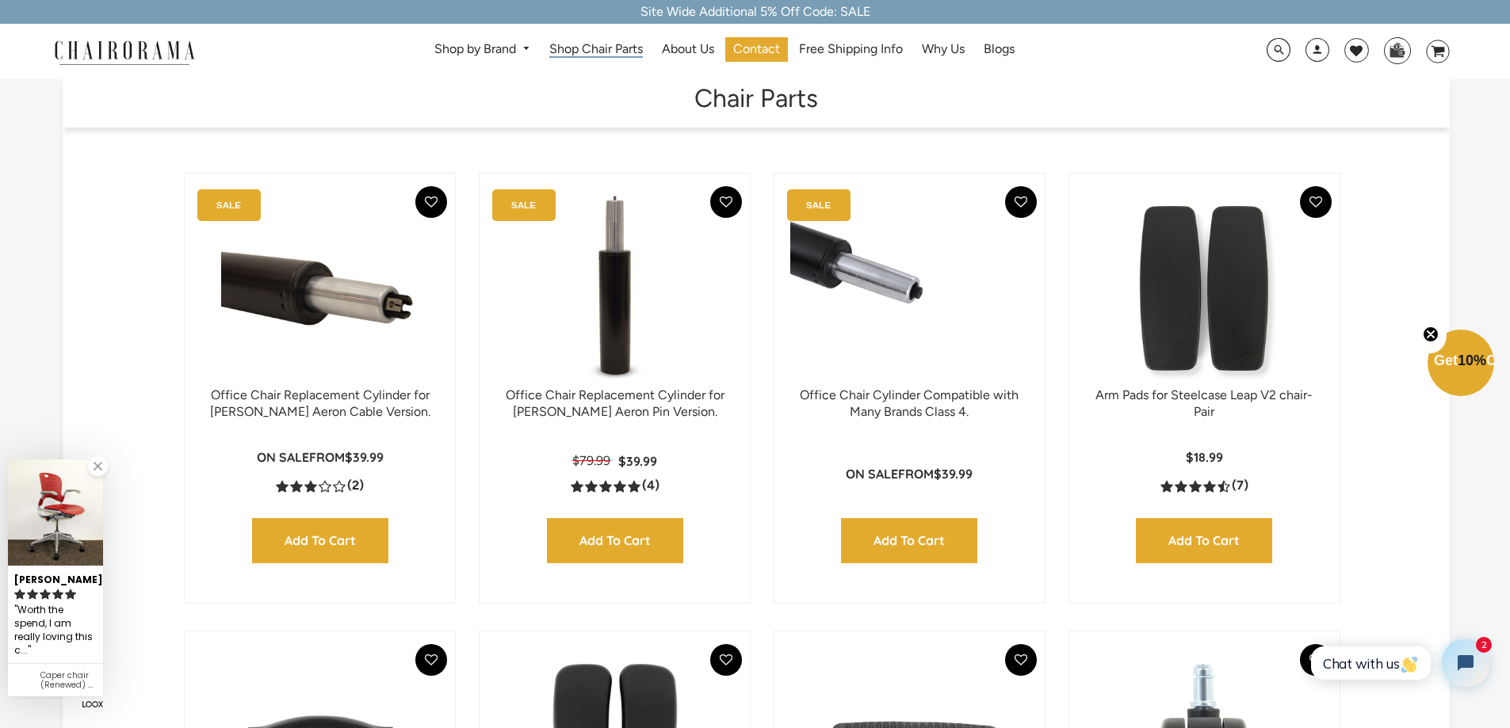
click at [602, 51] on span "Shop Chair Parts" at bounding box center [596, 49] width 94 height 17
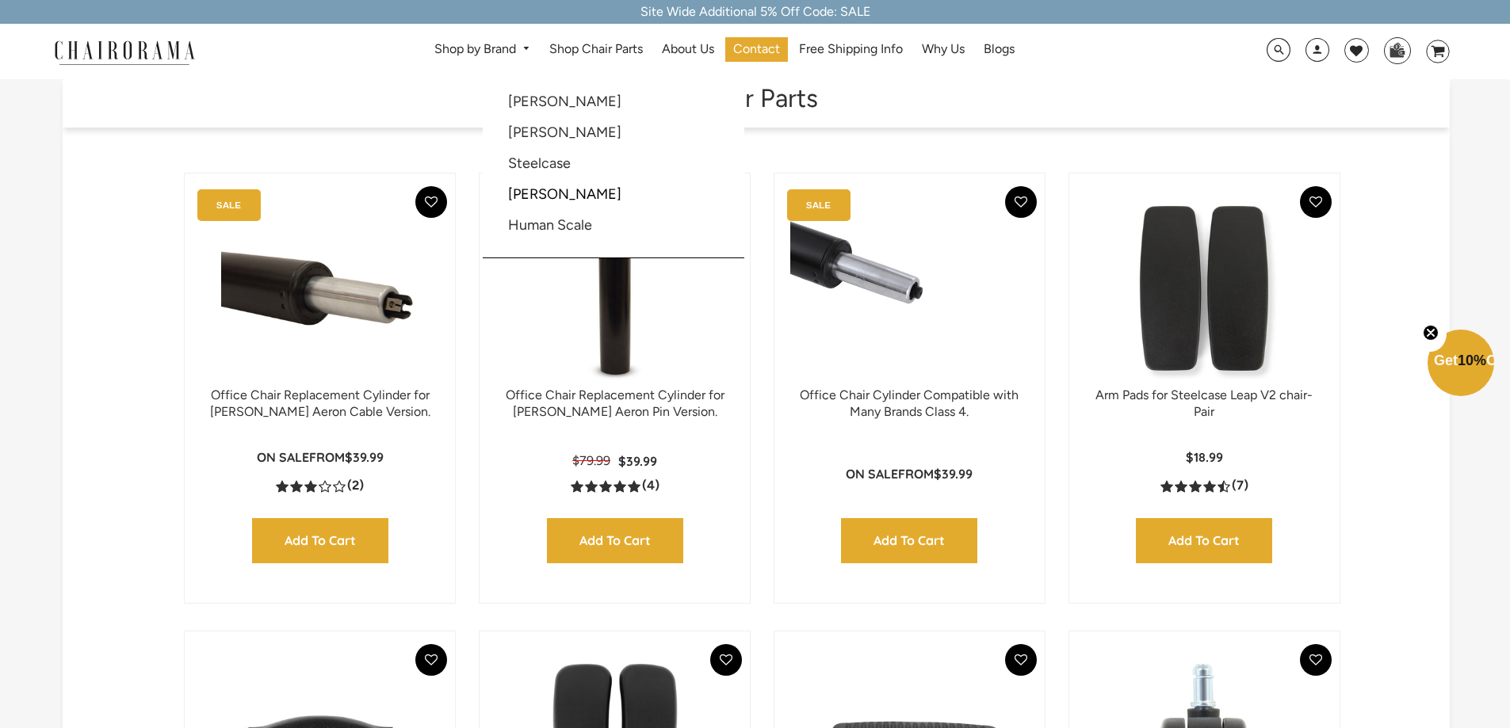
click at [472, 44] on link "Shop by Brand" at bounding box center [482, 49] width 112 height 25
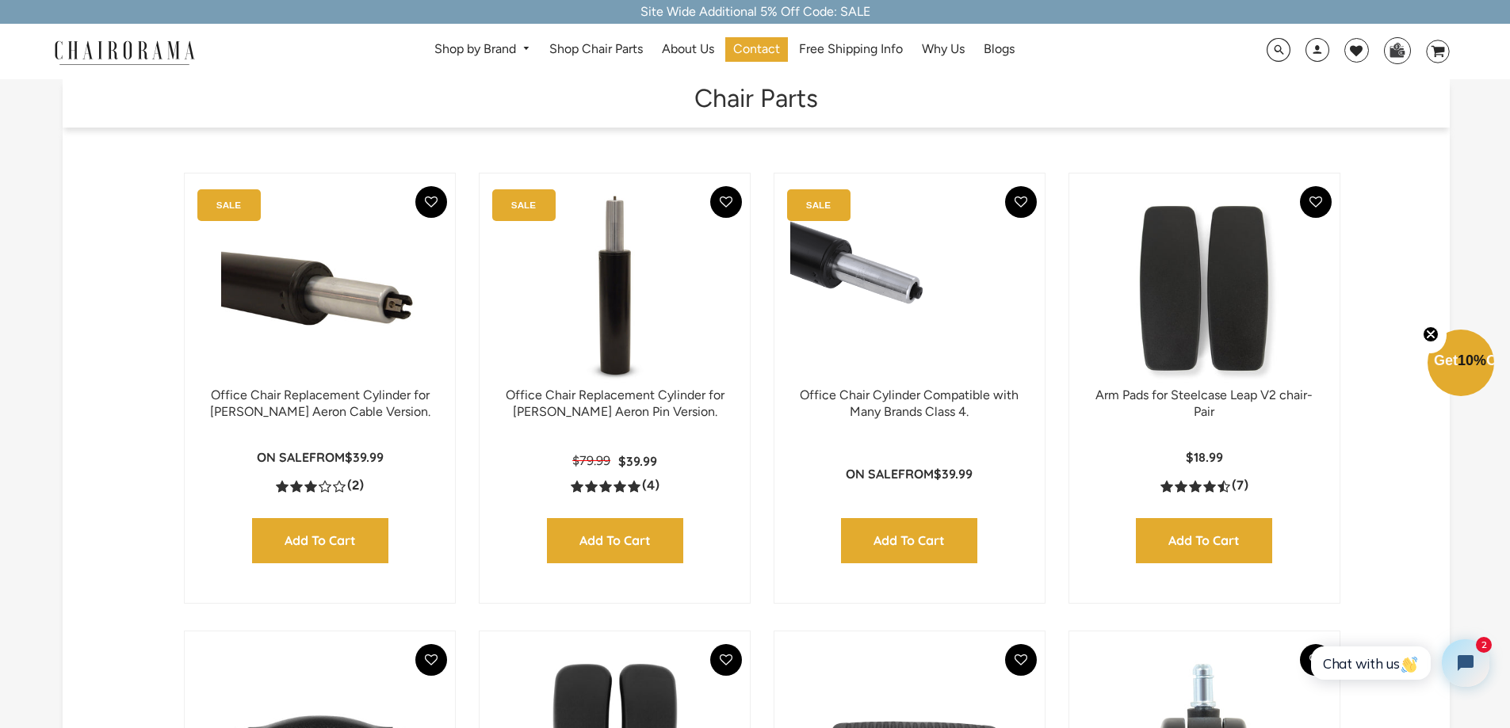
click at [968, 51] on link "Why Us" at bounding box center [943, 49] width 59 height 25
click at [934, 56] on span "Why Us" at bounding box center [943, 49] width 43 height 17
